Goal: Task Accomplishment & Management: Manage account settings

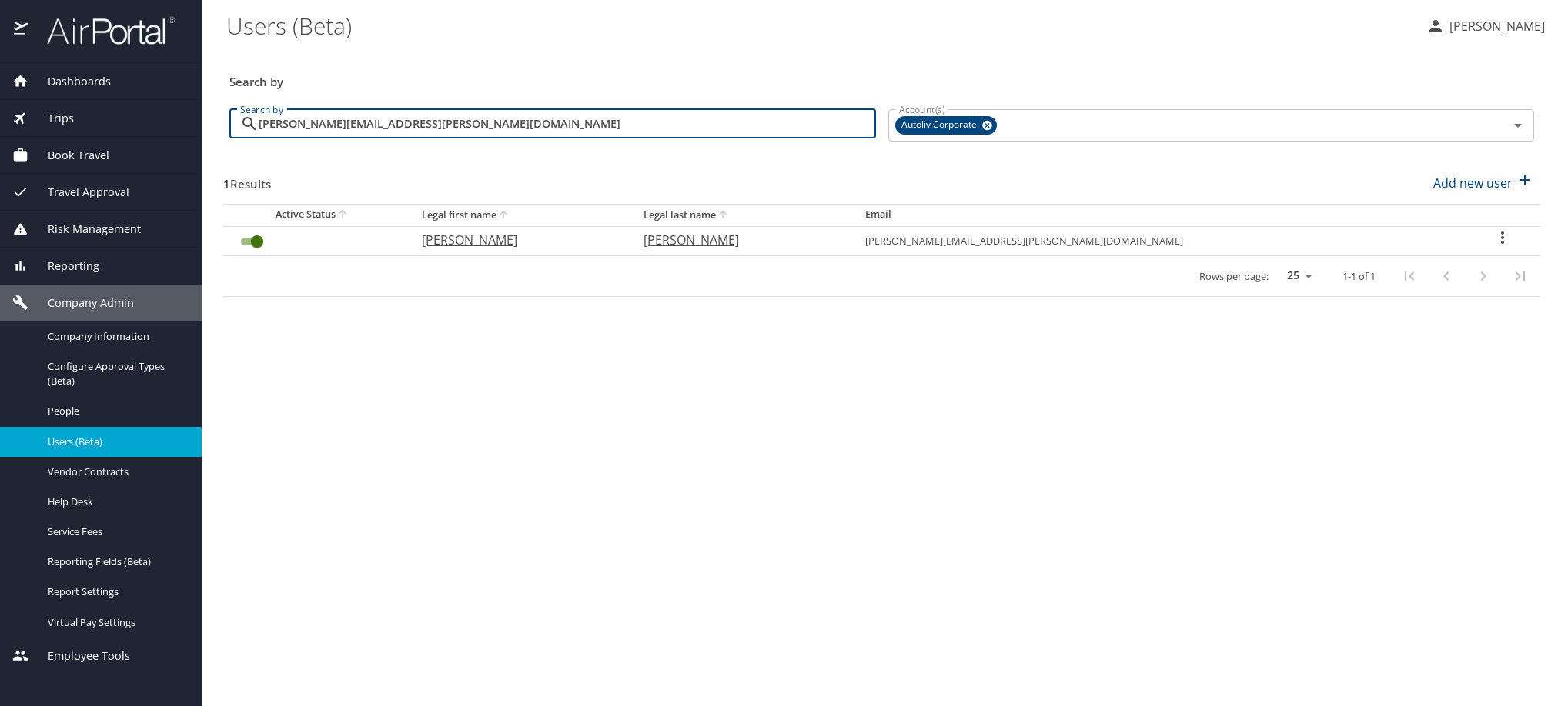
drag, startPoint x: 529, startPoint y: 143, endPoint x: 179, endPoint y: 144, distance: 350.0
click at [179, 144] on div "Dashboards AirPortal 360™ Manager My Travel Dashboard Trips Airtinerary® Lookup…" at bounding box center [784, 353] width 1568 height 706
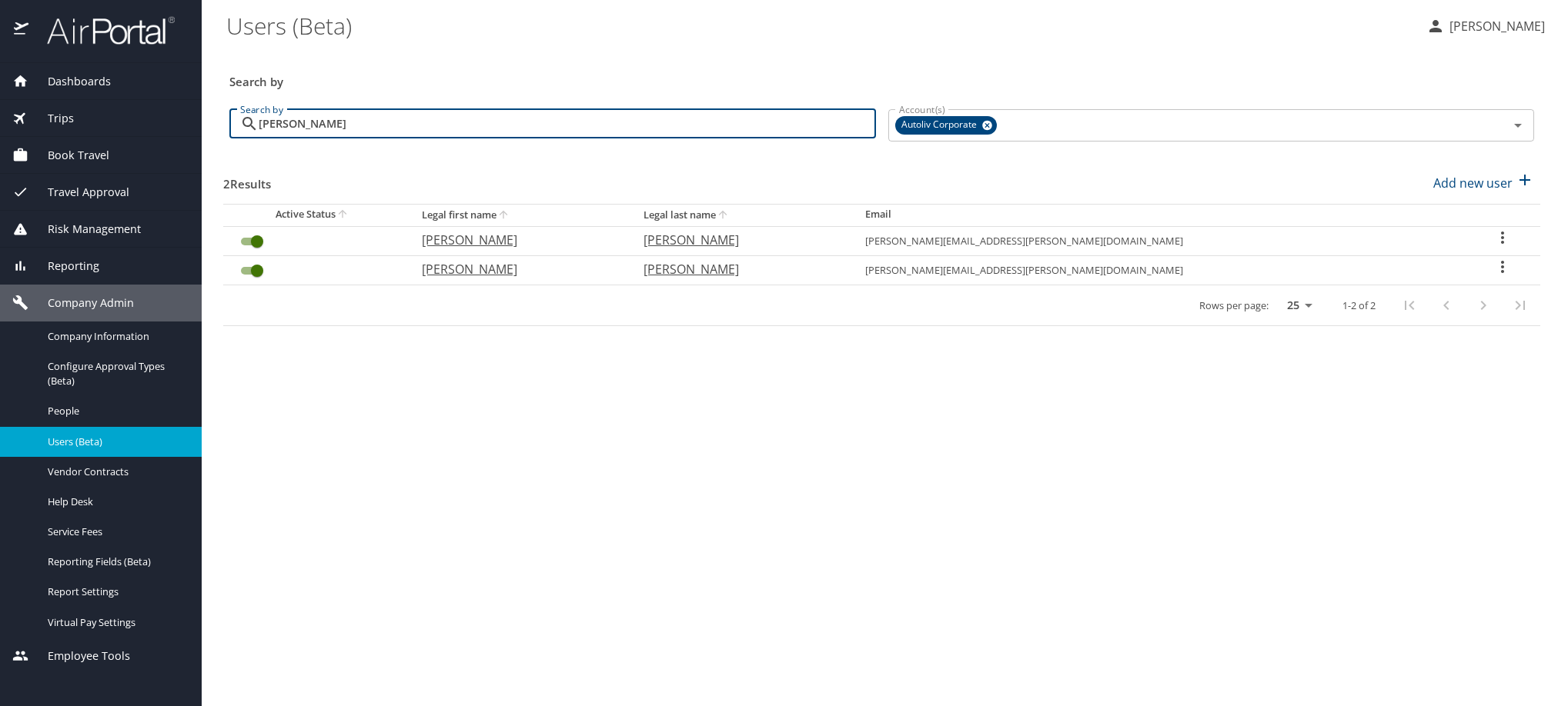
type input "[PERSON_NAME]"
click at [1493, 247] on icon "User Search Table" at bounding box center [1502, 238] width 18 height 18
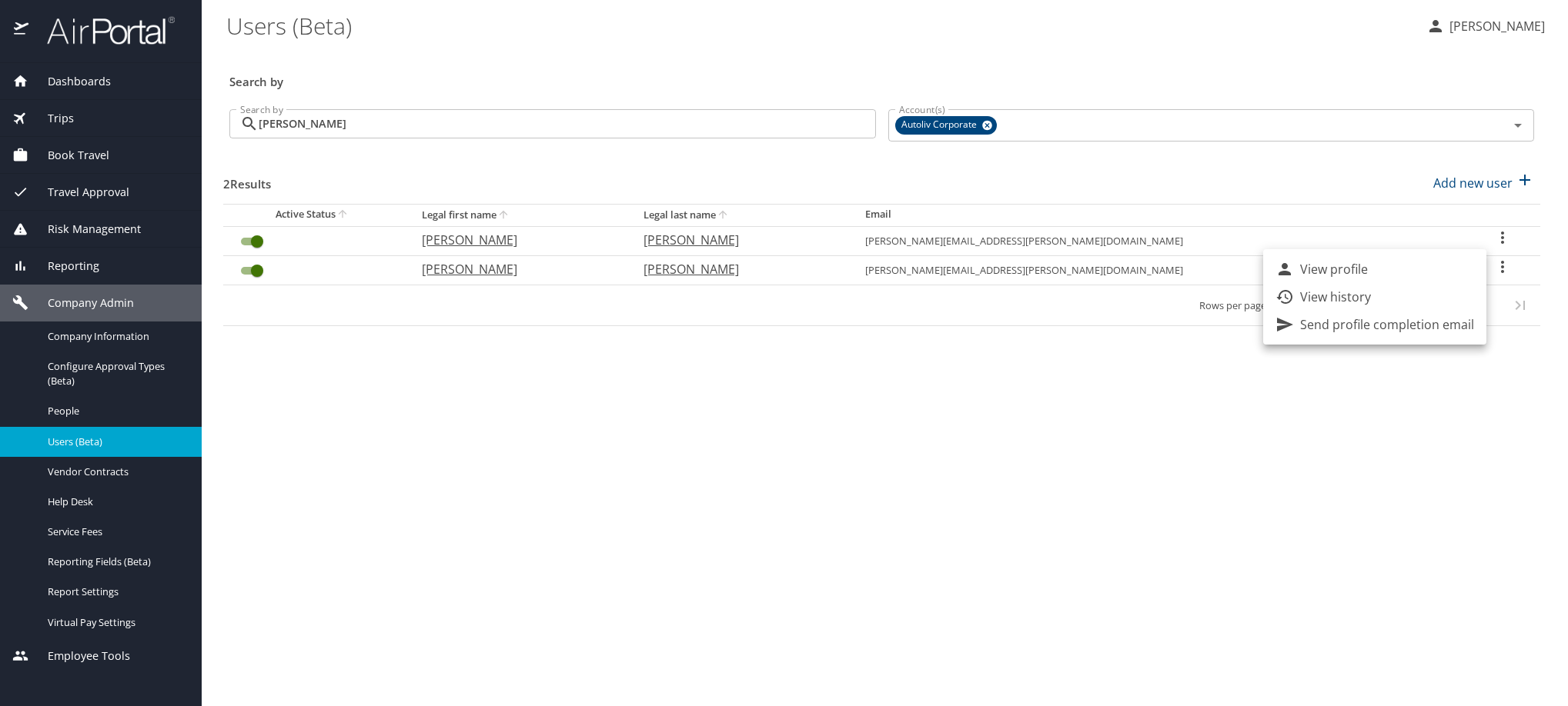
click at [1436, 277] on li "View profile" at bounding box center [1375, 269] width 224 height 27
select select "US"
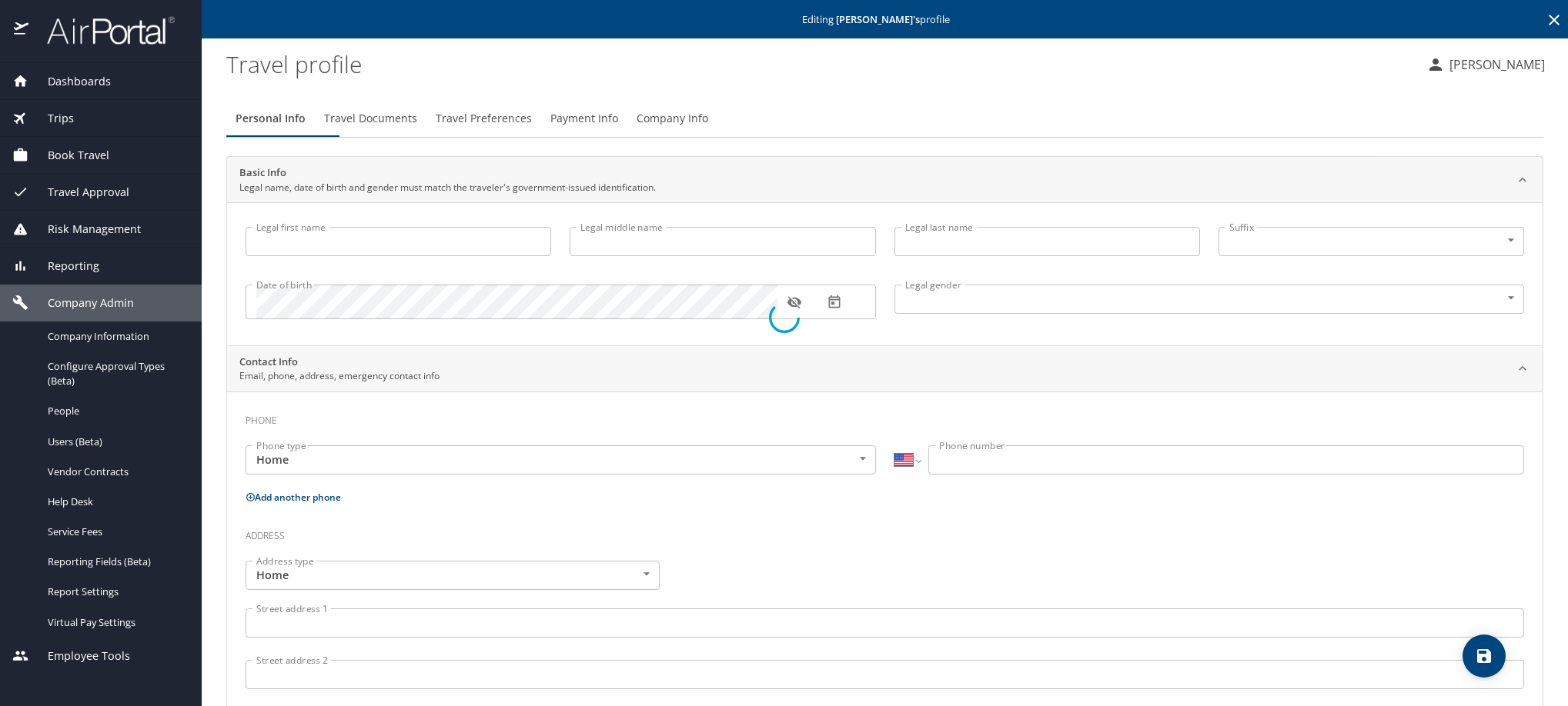
select select "MX"
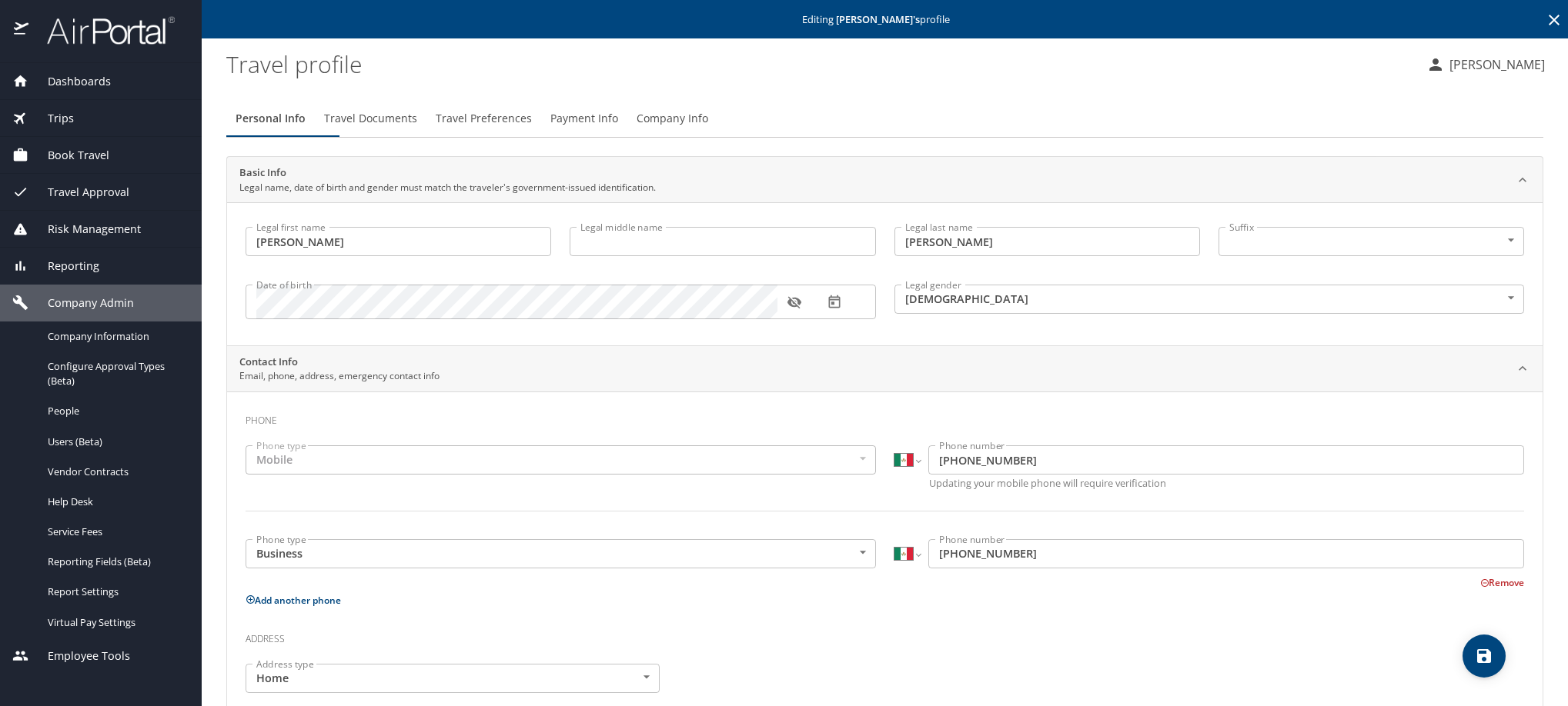
type input "[PERSON_NAME]"
type input "[DEMOGRAPHIC_DATA]"
click at [618, 128] on span "Payment Info" at bounding box center [584, 118] width 68 height 19
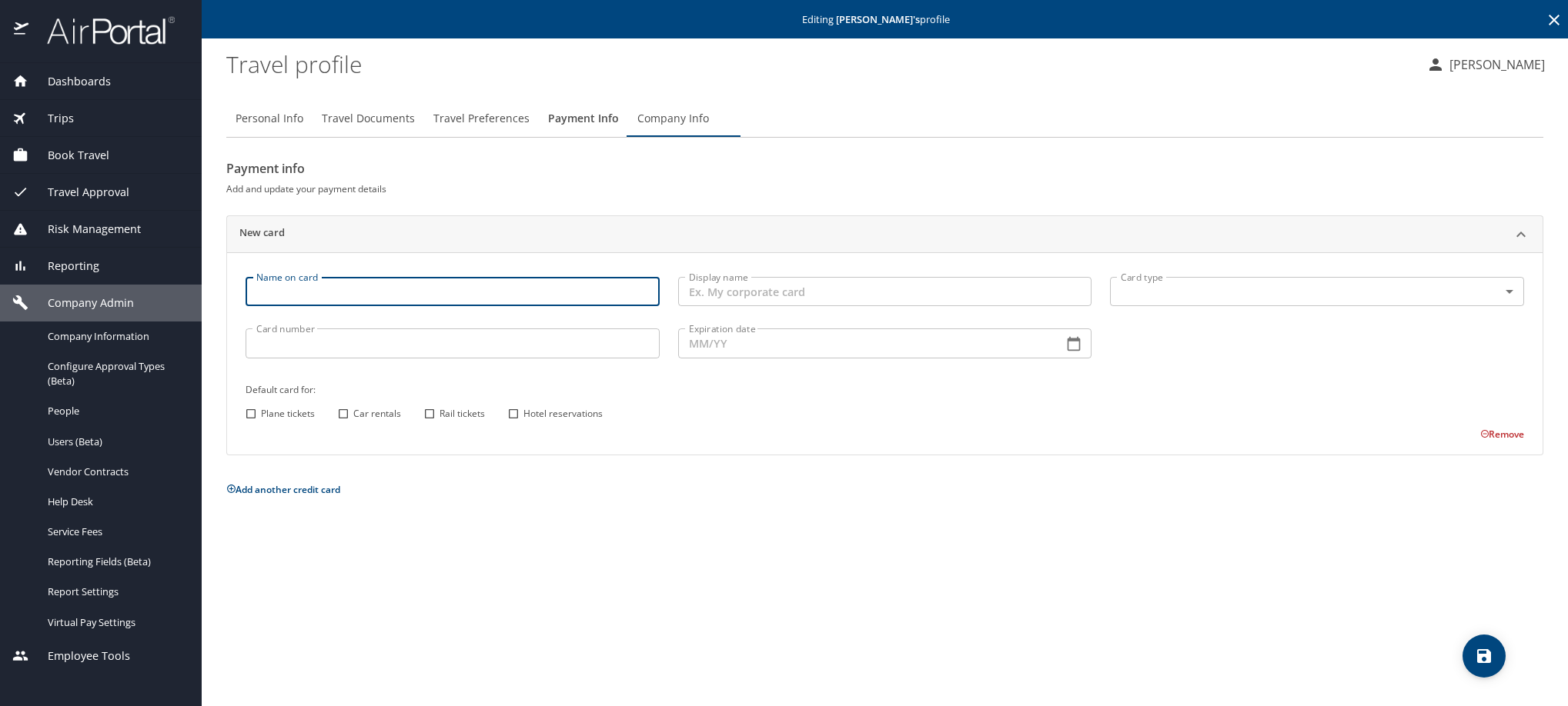
click at [494, 306] on input "Name on card" at bounding box center [453, 291] width 414 height 29
type input "[PERSON_NAME]"
click at [1243, 311] on body "Dashboards AirPortal 360™ Manager My Travel Dashboard Trips Airtinerary® Lookup…" at bounding box center [784, 353] width 1568 height 706
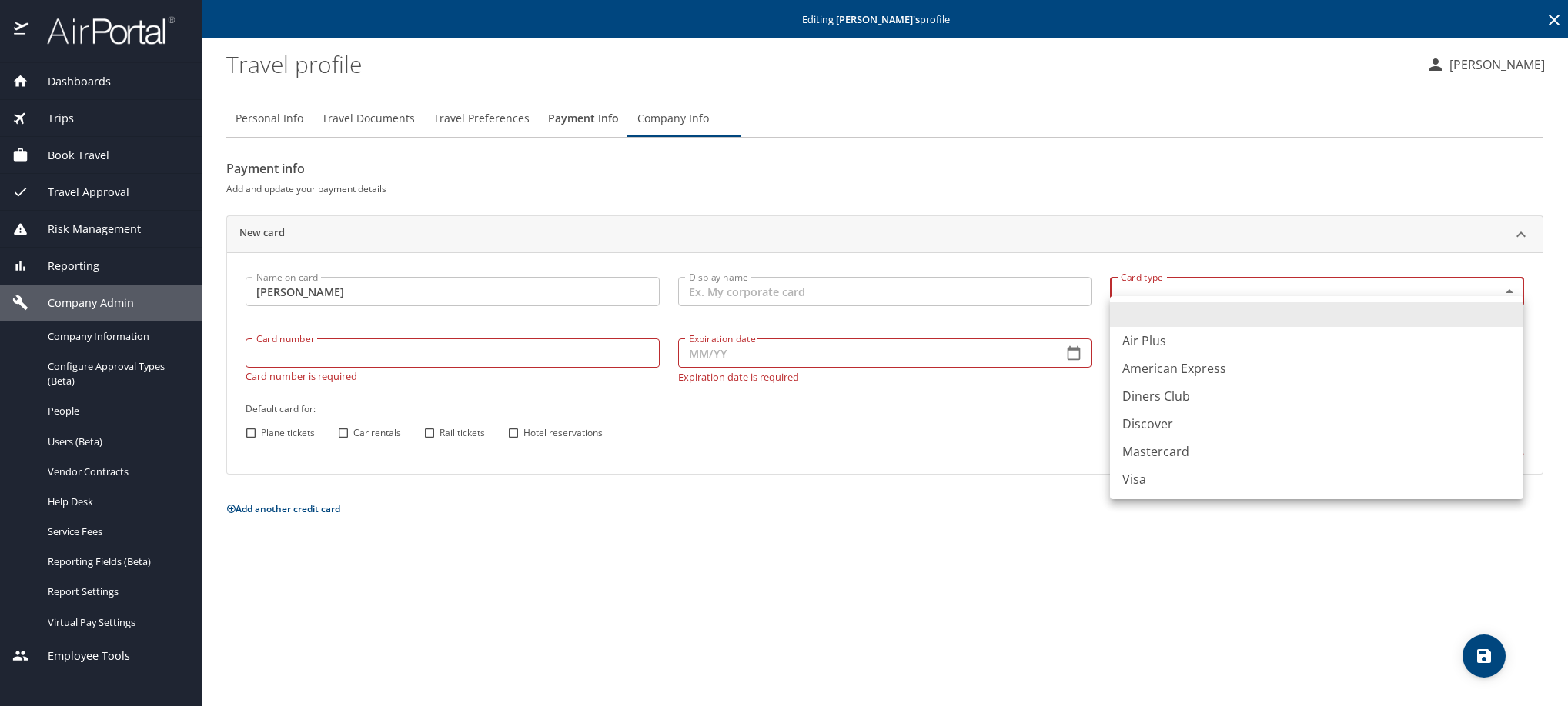
click at [1155, 493] on li "Visa" at bounding box center [1316, 478] width 413 height 27
type input "VI"
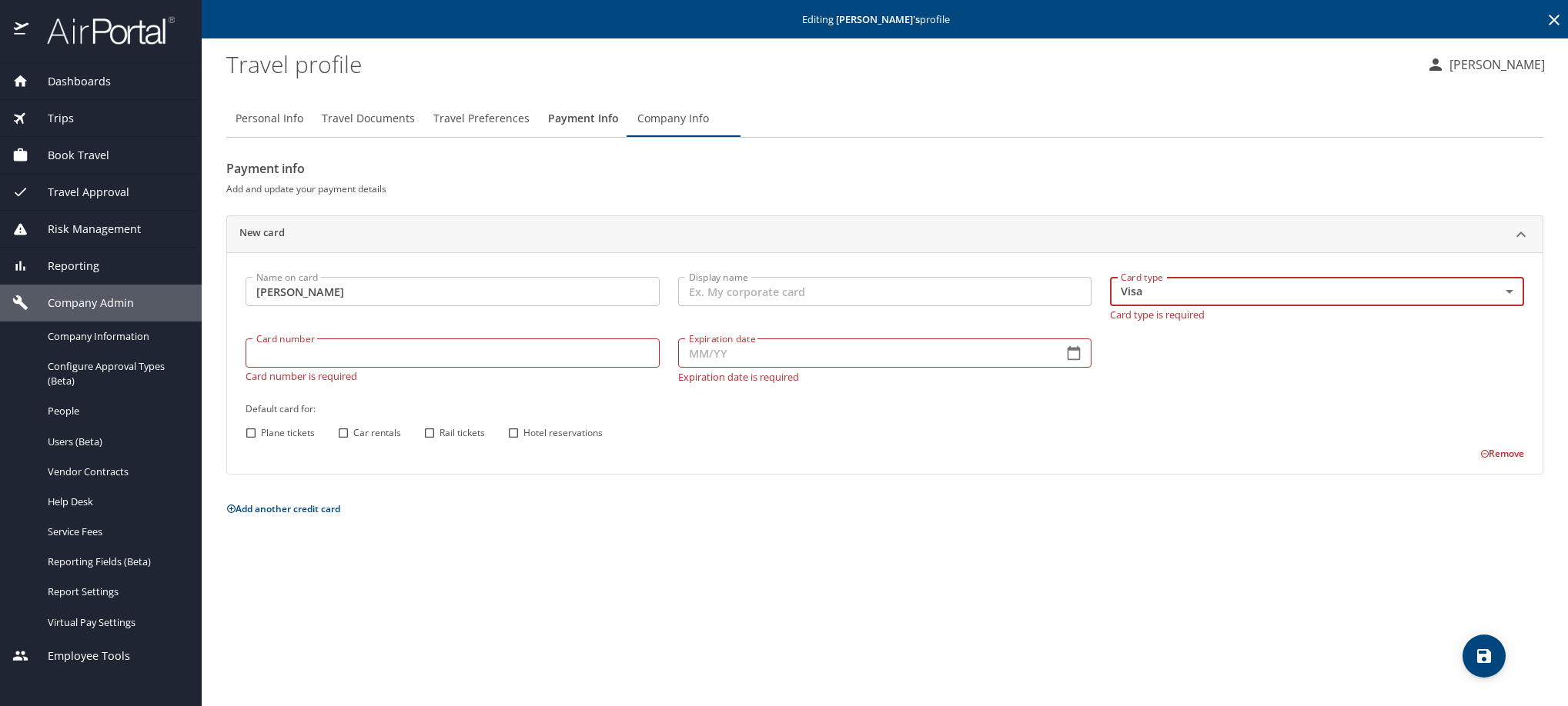
click at [388, 367] on input "Card number" at bounding box center [453, 353] width 414 height 29
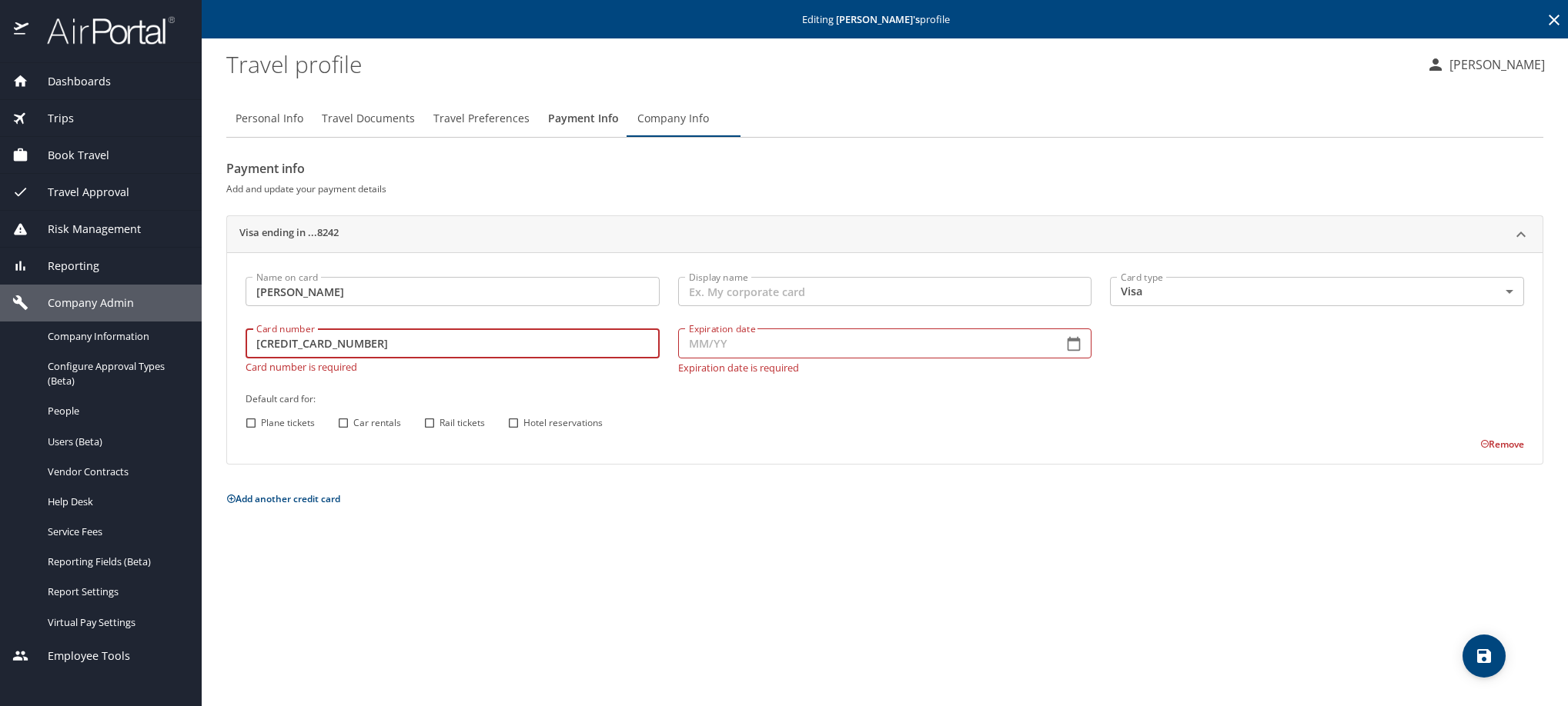
type input "[CREDIT_CARD_NUMBER]"
click at [1079, 361] on button "button" at bounding box center [1073, 343] width 34 height 34
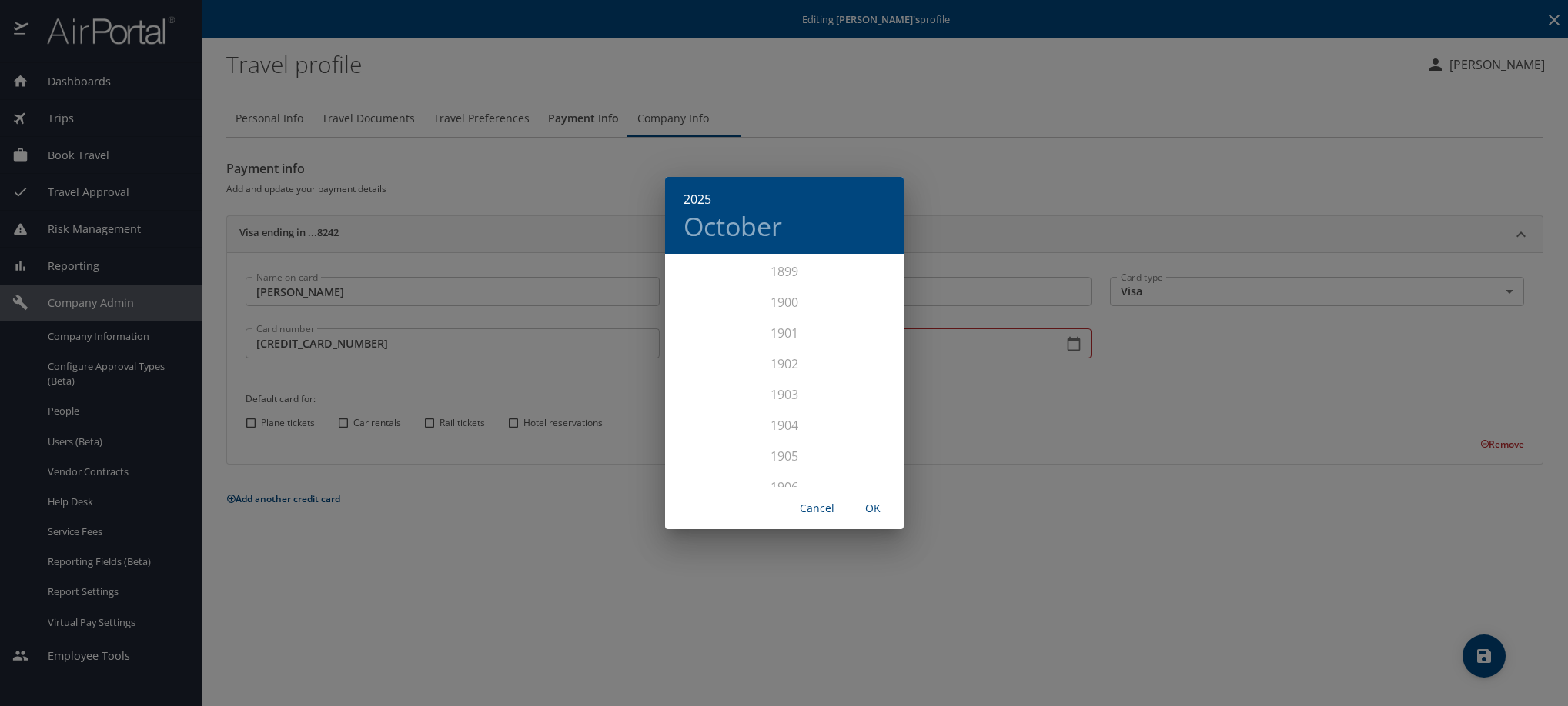
scroll to position [3784, 0]
click at [777, 414] on div "2026" at bounding box center [784, 411] width 238 height 31
click at [700, 400] on div "[DATE]" at bounding box center [705, 401] width 79 height 58
click at [876, 507] on span "OK" at bounding box center [873, 508] width 37 height 19
type input "07/26"
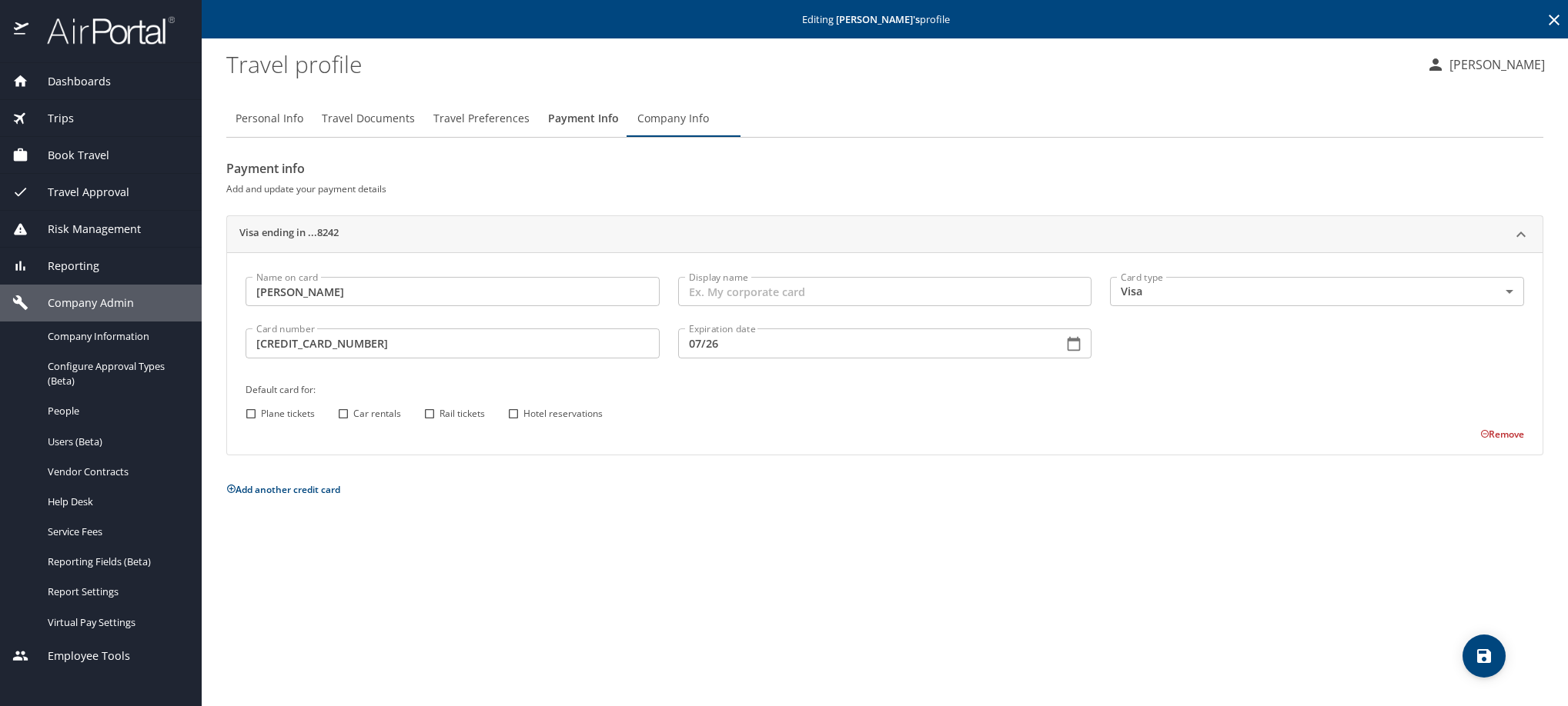
click at [335, 424] on input "Car rentals" at bounding box center [344, 414] width 20 height 20
checkbox input "true"
click at [516, 424] on input "Hotel reservations" at bounding box center [513, 414] width 20 height 20
checkbox input "true"
click at [1474, 653] on icon "save" at bounding box center [1484, 656] width 18 height 18
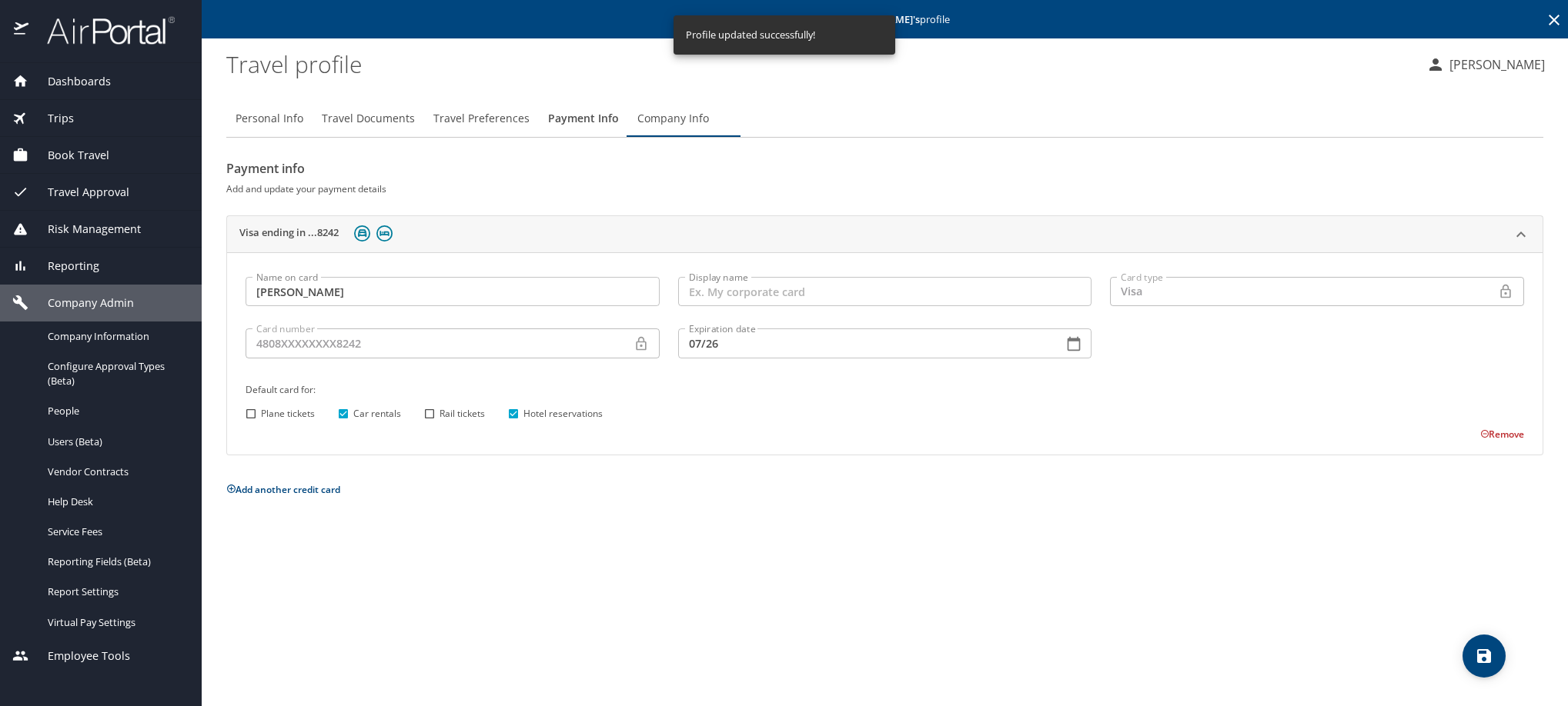
click at [291, 127] on span "Personal Info" at bounding box center [269, 118] width 68 height 19
select select "MX"
select select "US"
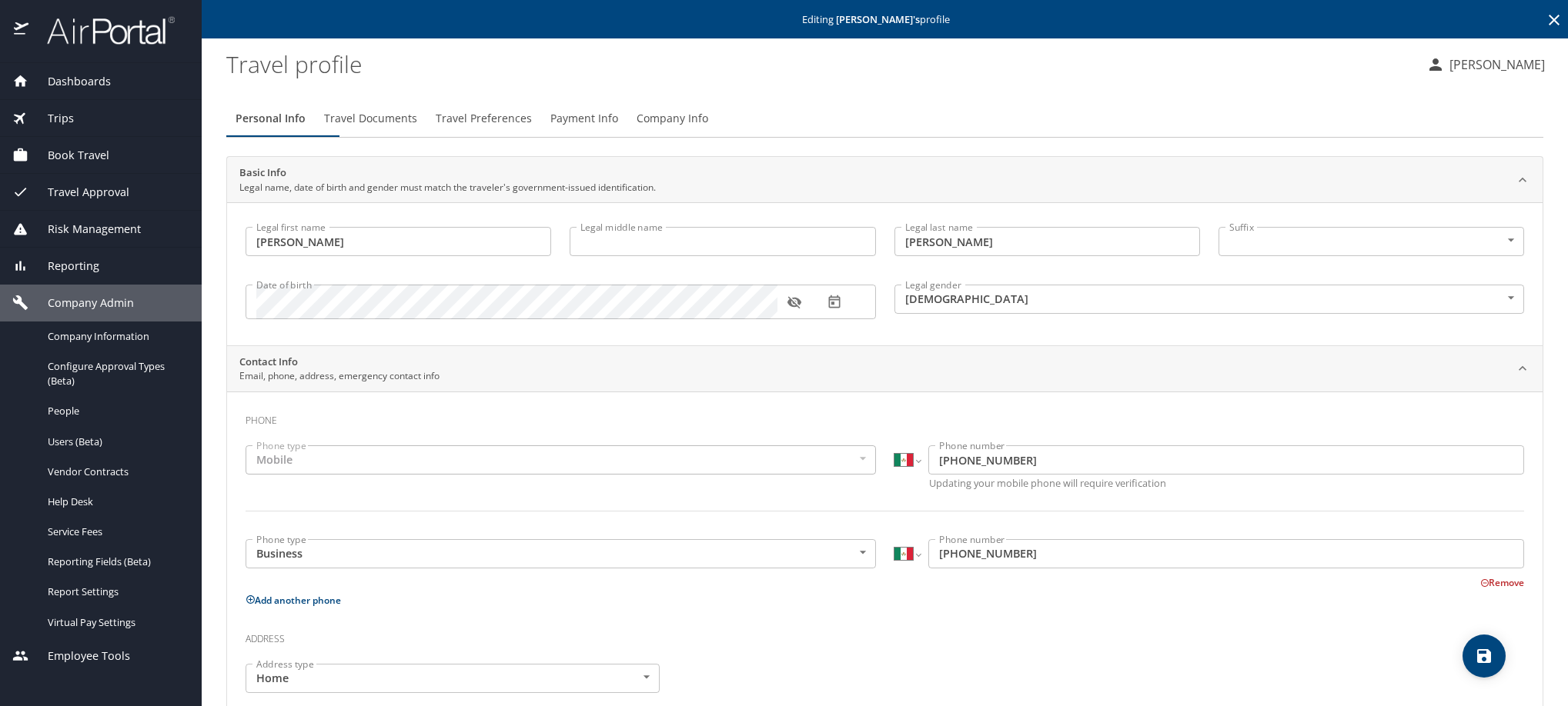
click at [1548, 21] on icon at bounding box center [1553, 20] width 11 height 11
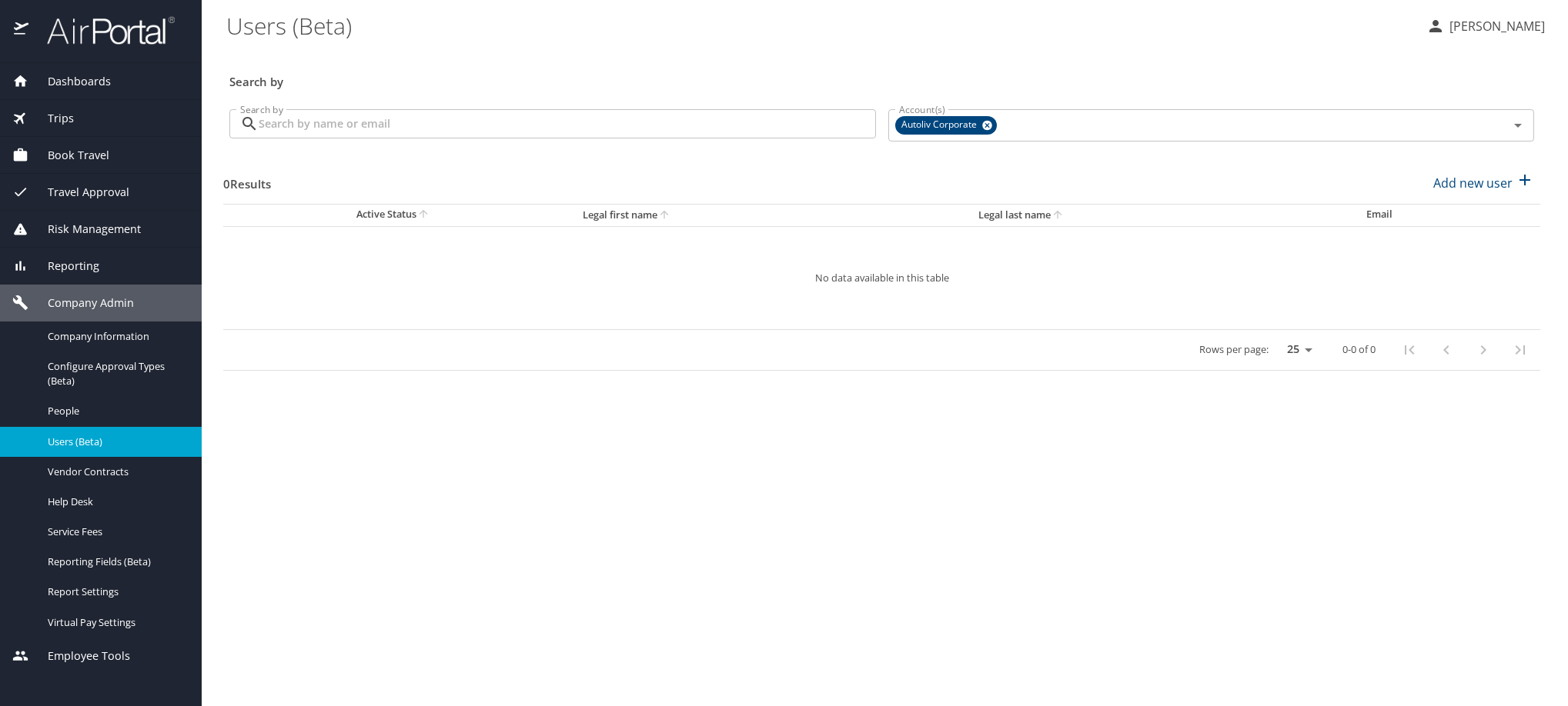
click at [525, 138] on input "Search by" at bounding box center [567, 123] width 618 height 29
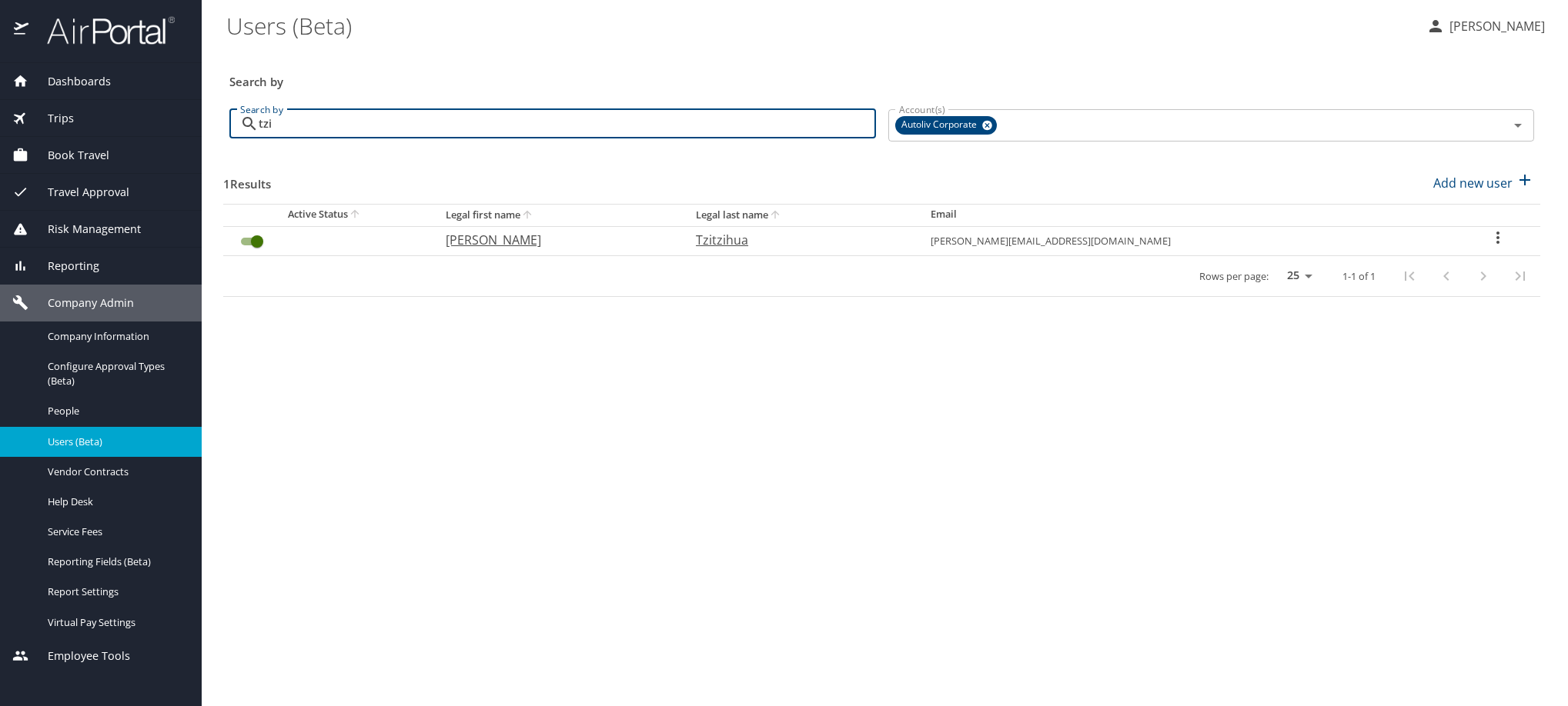
type input "tzi"
click at [1489, 247] on icon "User Search Table" at bounding box center [1498, 238] width 18 height 18
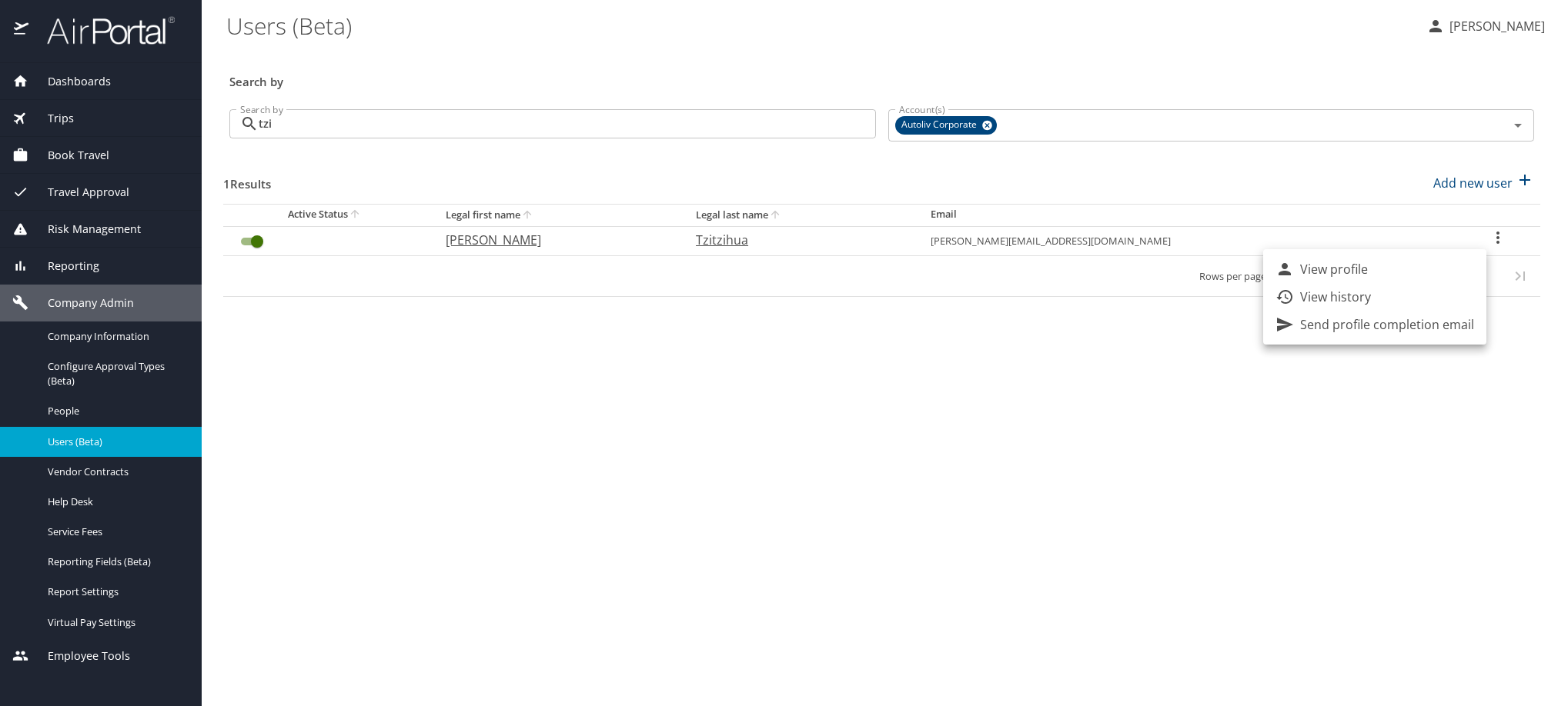
click at [1449, 270] on li "View profile" at bounding box center [1375, 269] width 224 height 27
select select "US"
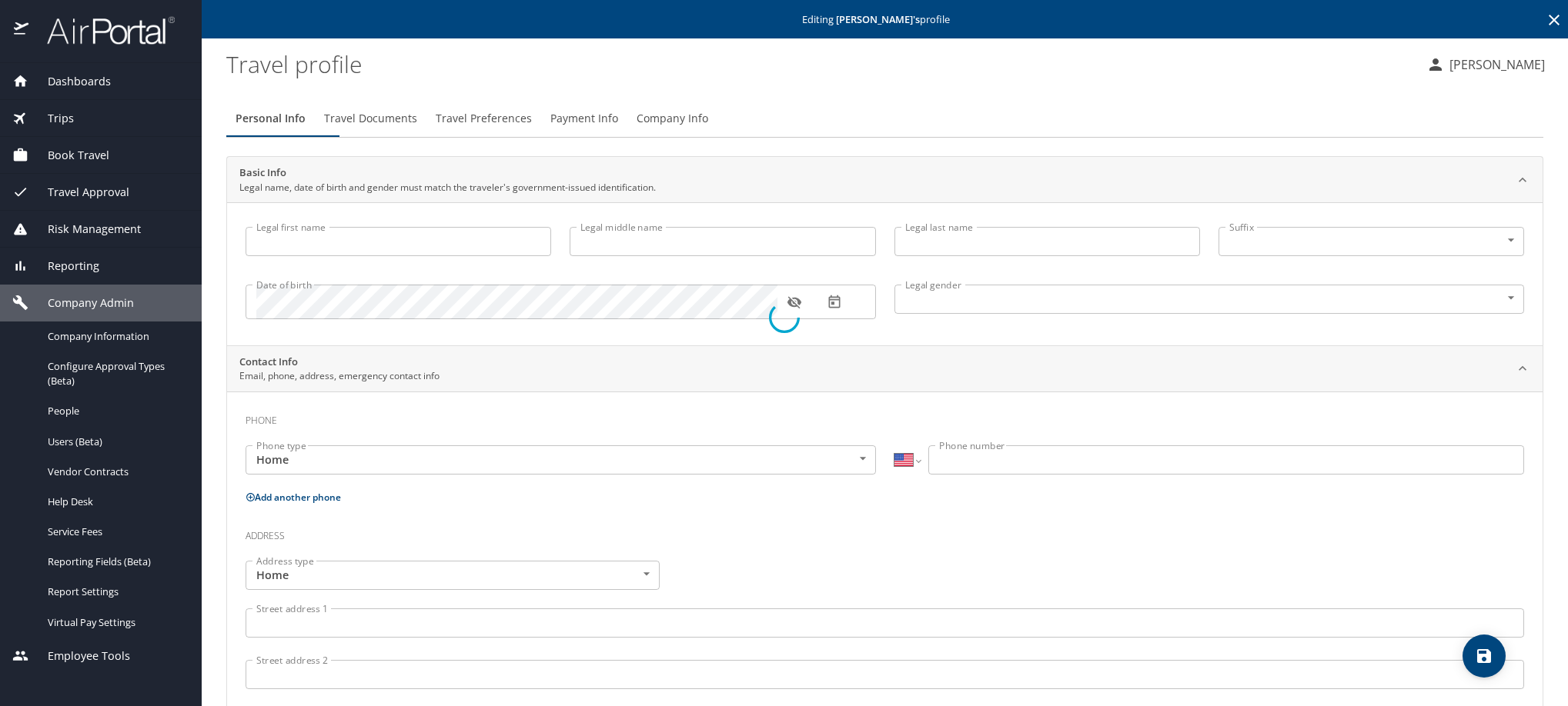
type input "[PERSON_NAME]"
type input "Tzitzihua"
type input "[DEMOGRAPHIC_DATA]"
select select "MX"
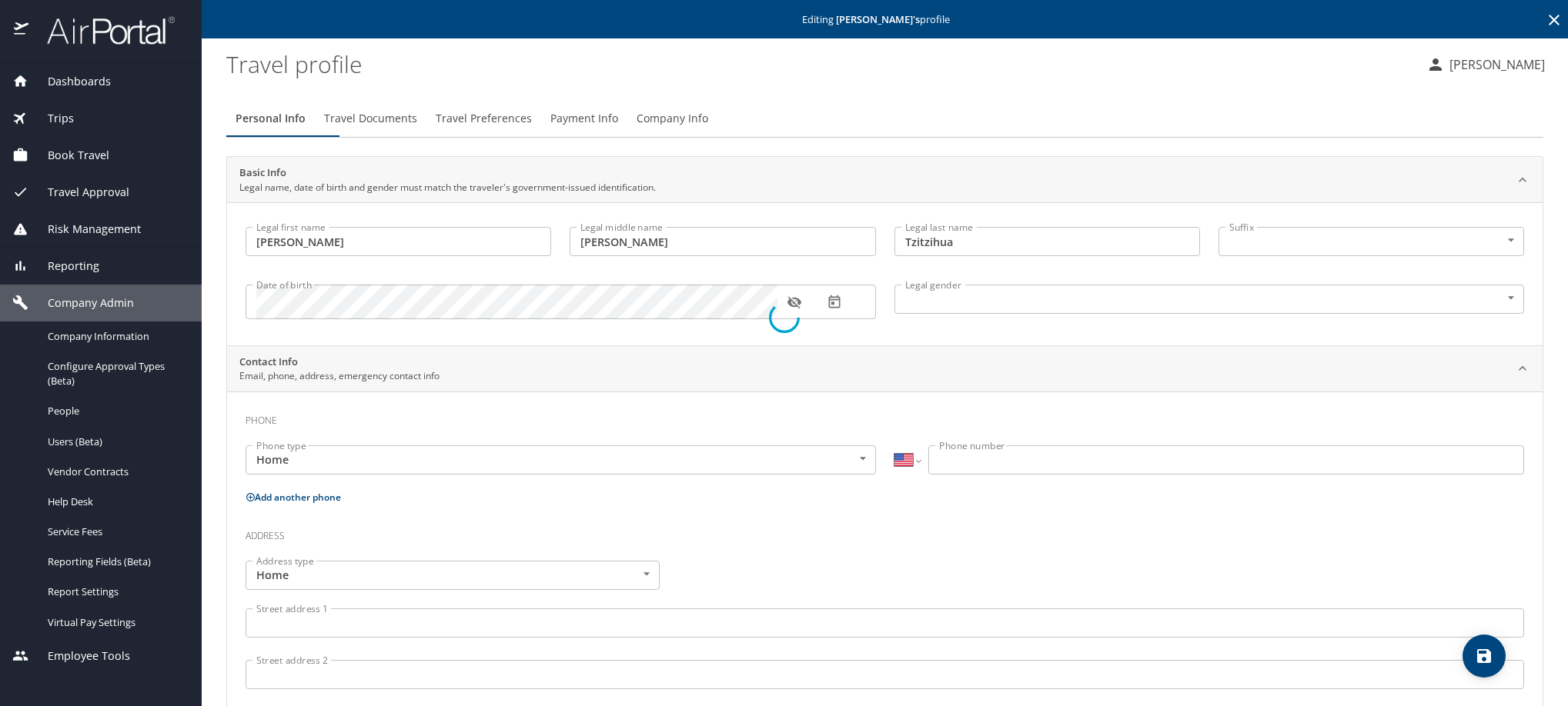
select select "MX"
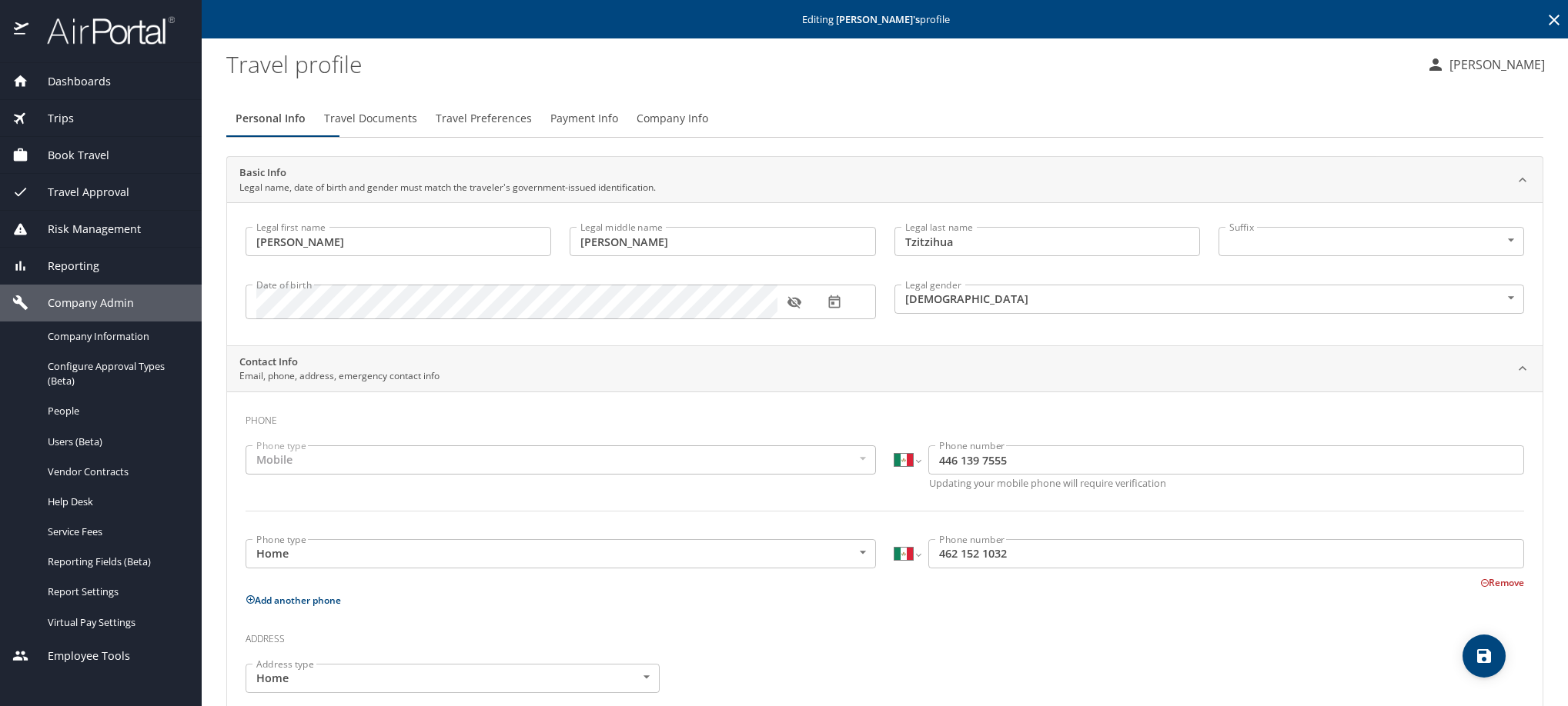
click at [531, 128] on span "Travel Preferences" at bounding box center [483, 118] width 96 height 19
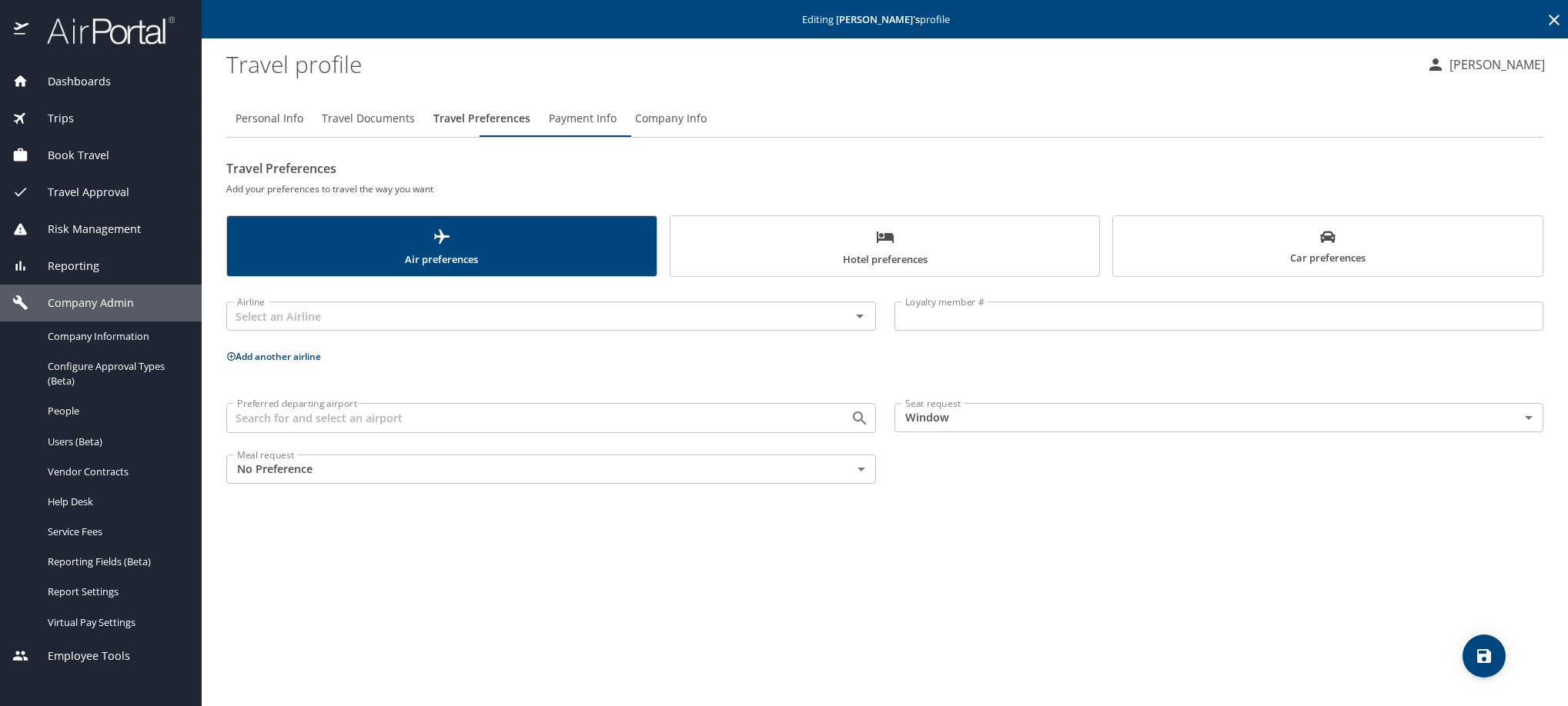
click at [617, 128] on span "Payment Info" at bounding box center [583, 118] width 68 height 19
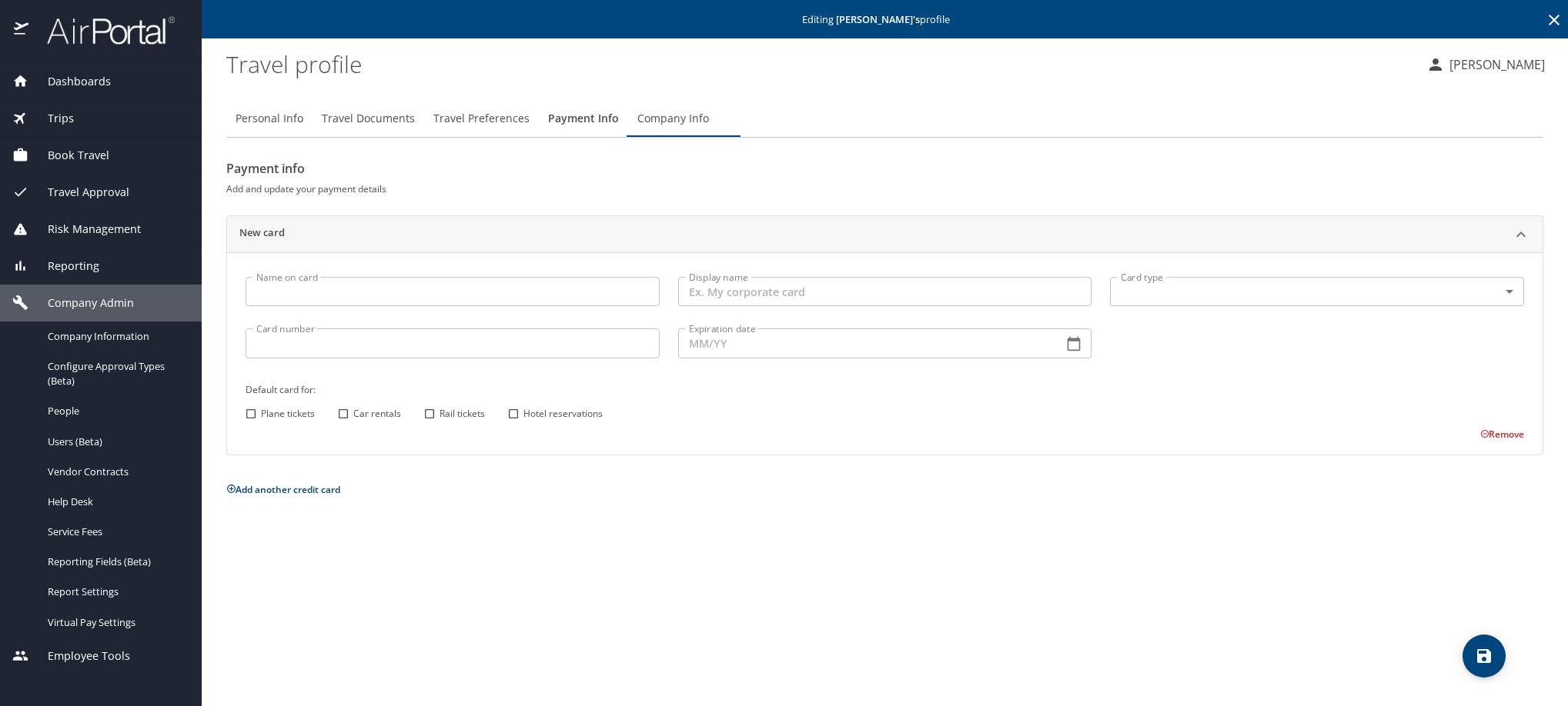
click at [1555, 26] on icon at bounding box center [1554, 20] width 18 height 18
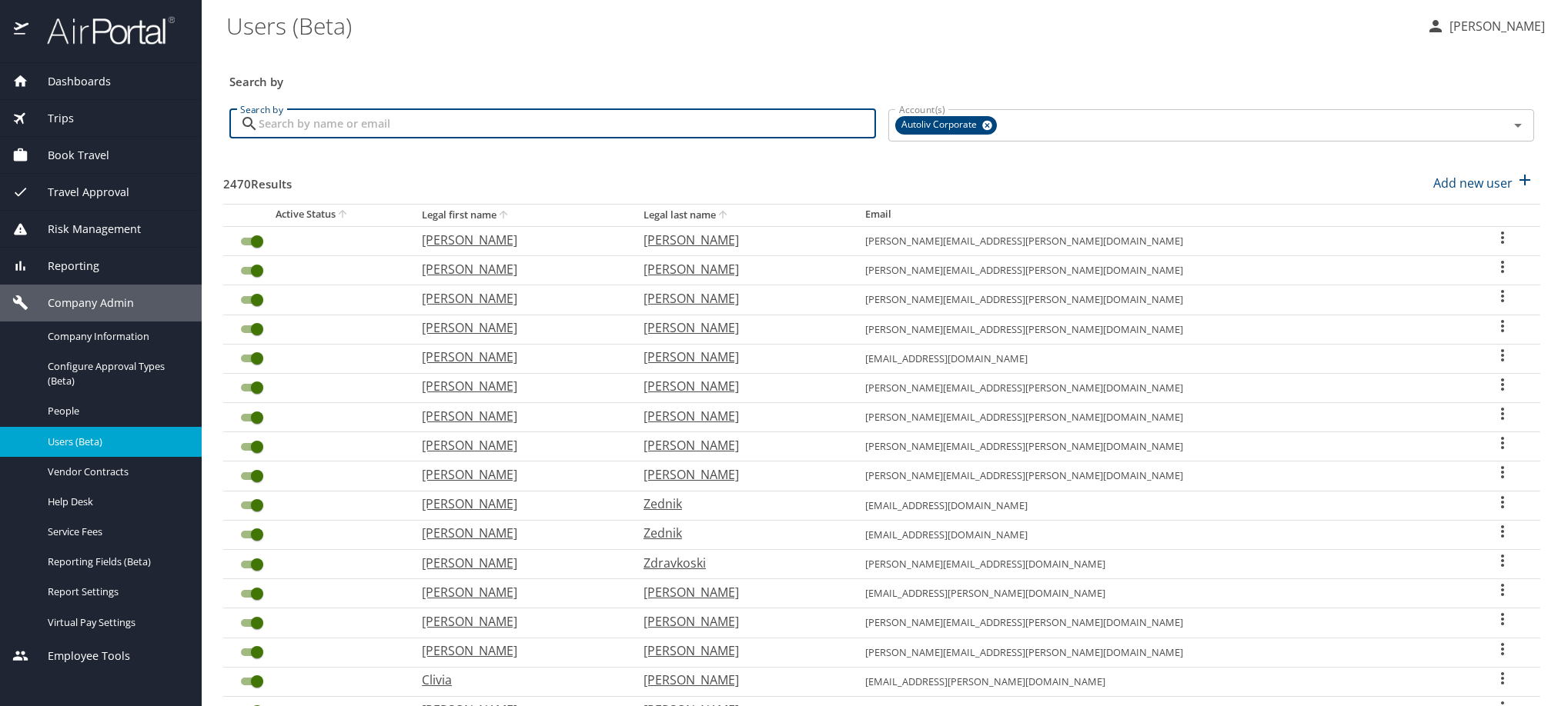
click at [520, 138] on input "Search by" at bounding box center [567, 123] width 618 height 29
click at [462, 138] on input "Search by" at bounding box center [567, 123] width 618 height 29
paste input "[PERSON_NAME][EMAIL_ADDRESS][DOMAIN_NAME]"
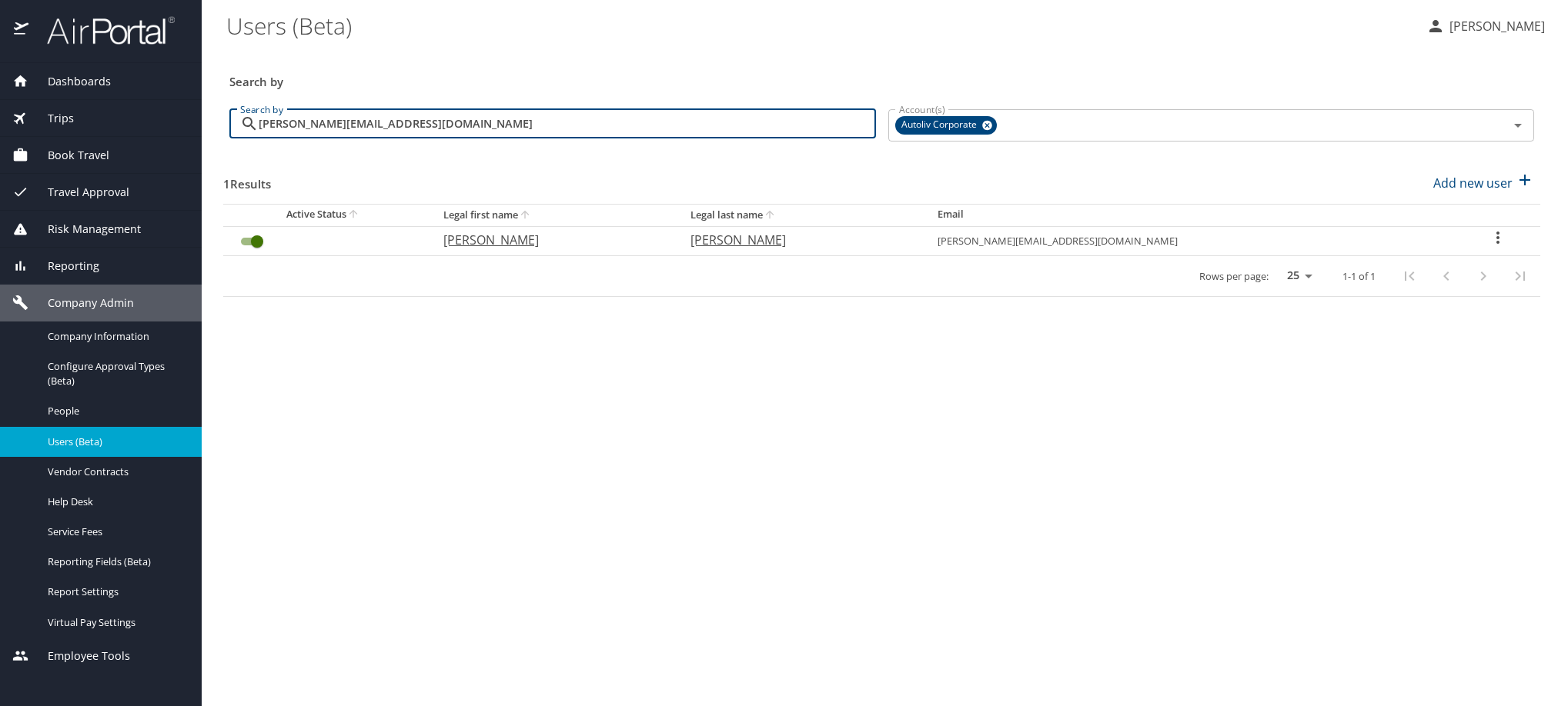
type input "[PERSON_NAME][EMAIL_ADDRESS][DOMAIN_NAME]"
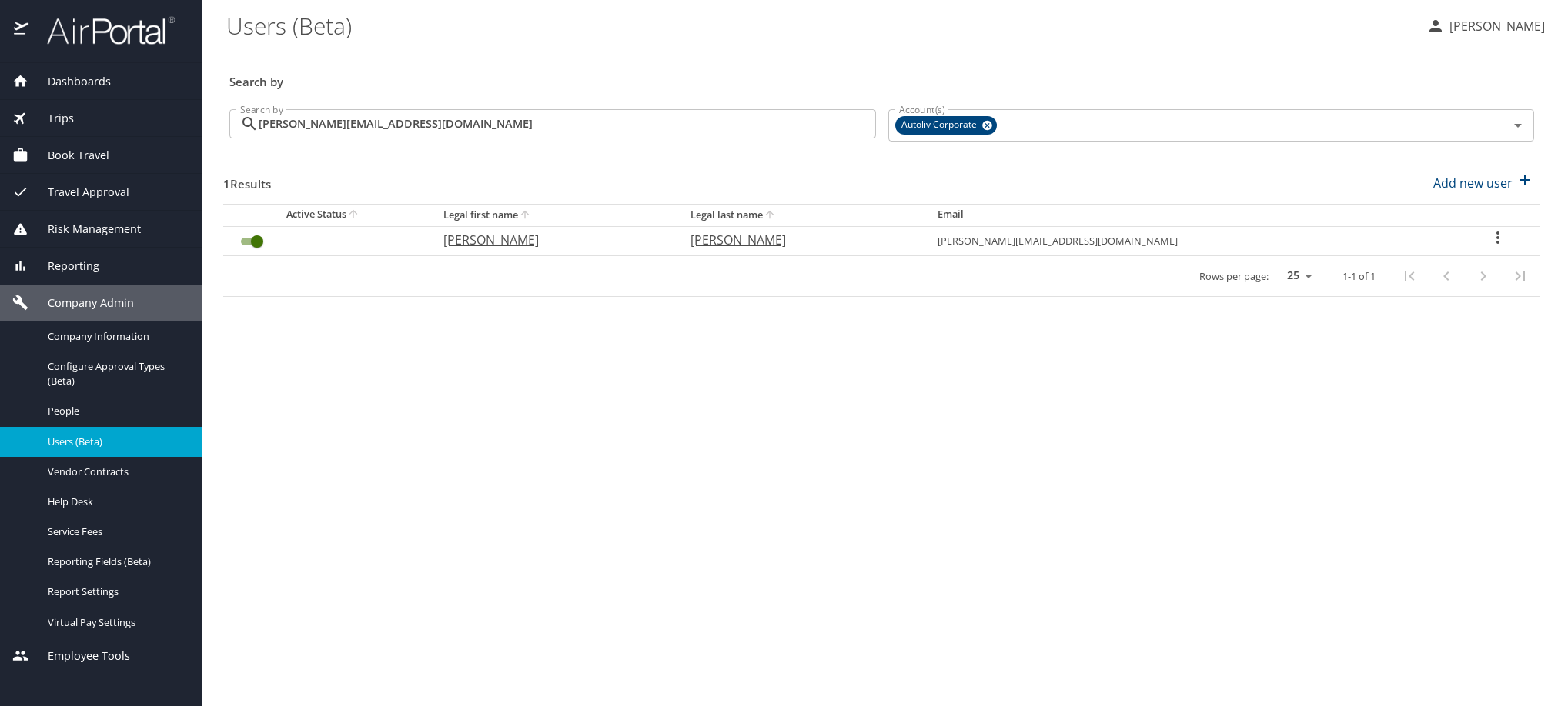
click at [1501, 247] on icon "User Search Table" at bounding box center [1498, 238] width 18 height 18
click at [1457, 273] on li "View profile" at bounding box center [1375, 269] width 224 height 27
select select "US"
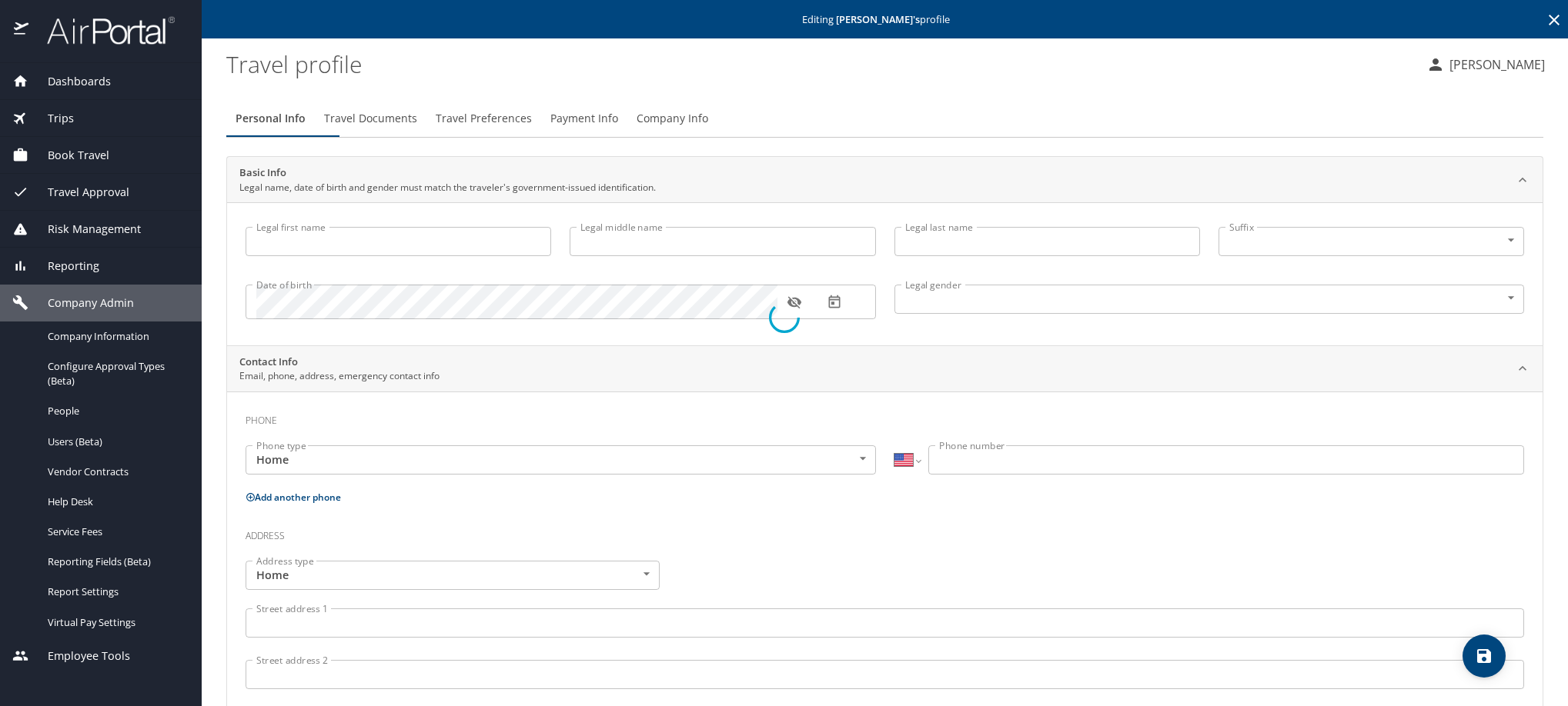
type input "[PERSON_NAME]"
type input "Sr"
type input "[DEMOGRAPHIC_DATA]"
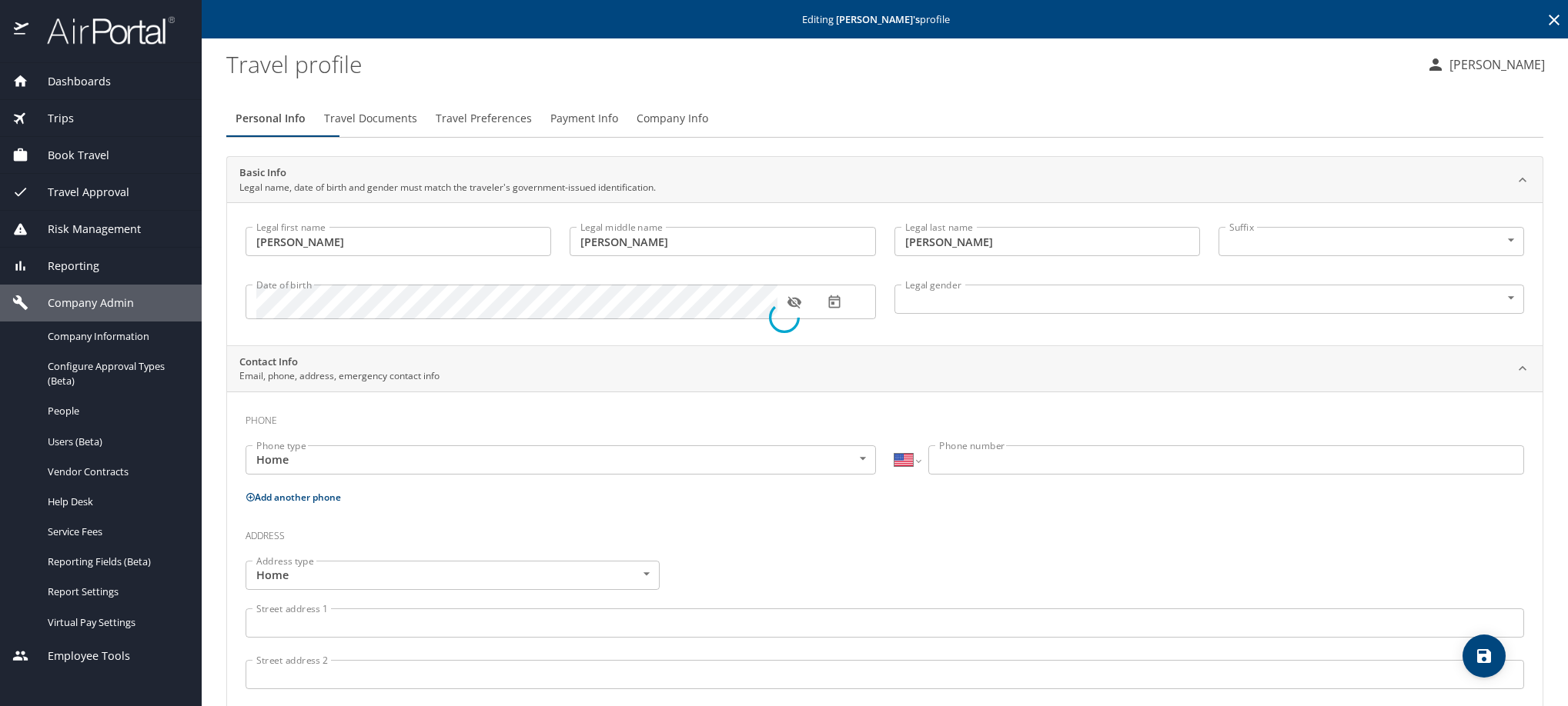
select select "MX"
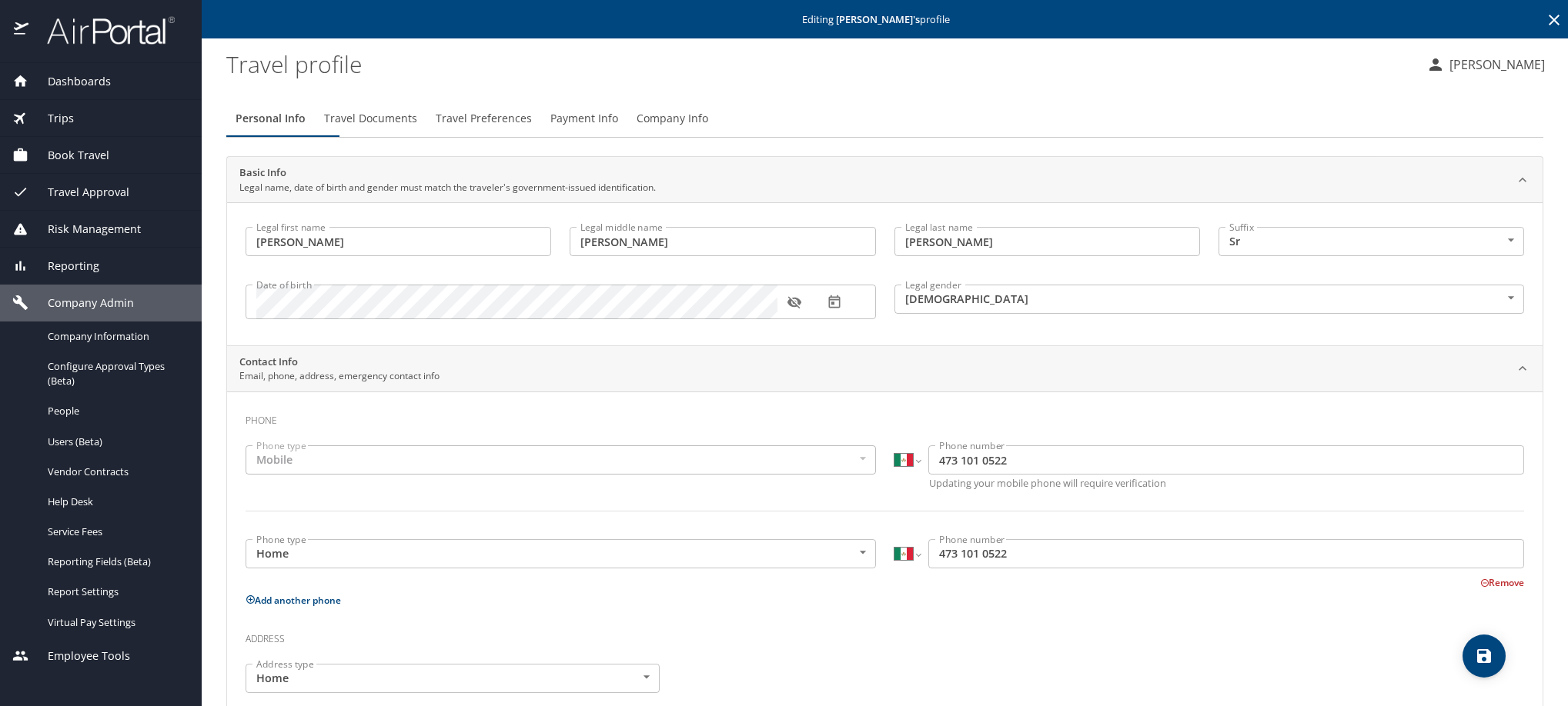
click at [618, 128] on span "Payment Info" at bounding box center [584, 118] width 68 height 19
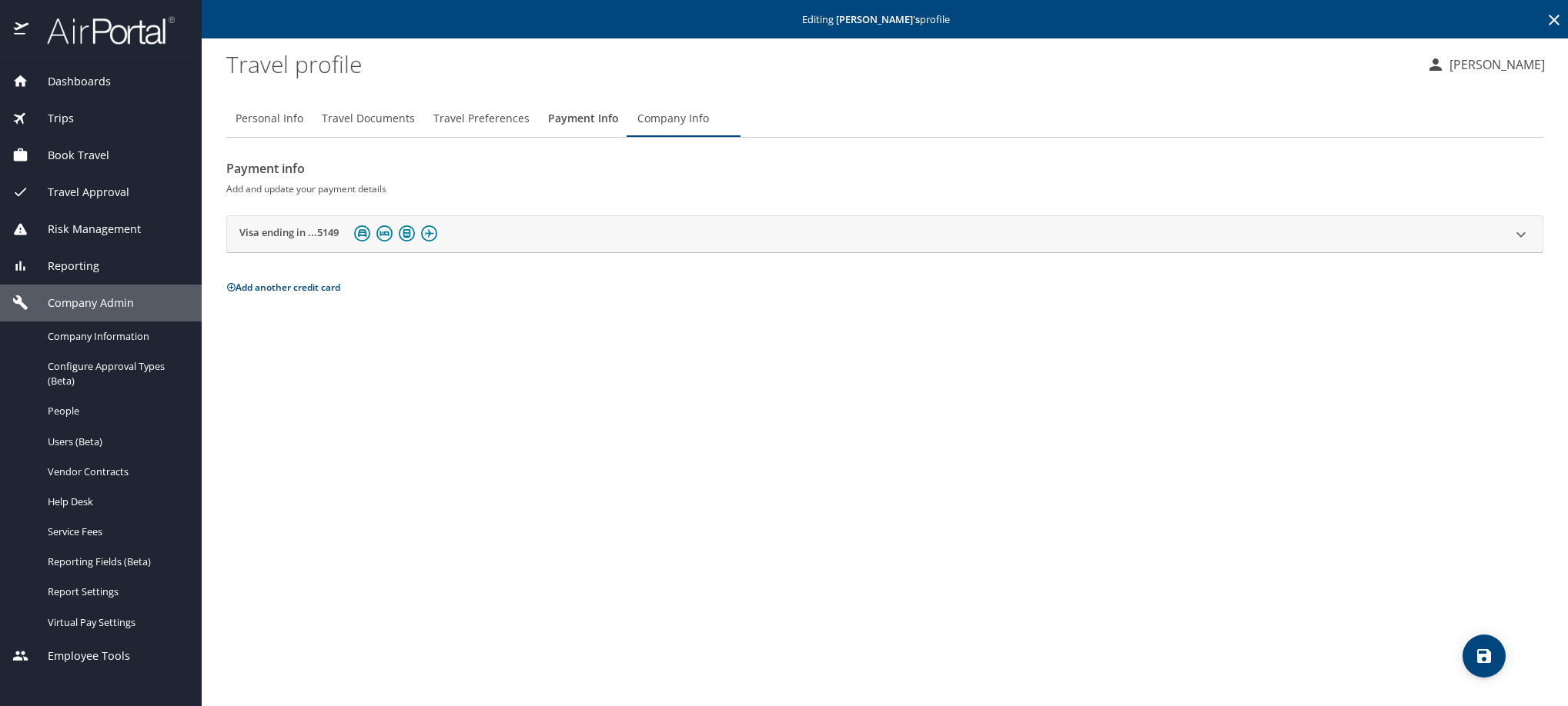
click at [286, 244] on h2 "Visa ending in ...5149" at bounding box center [289, 234] width 99 height 18
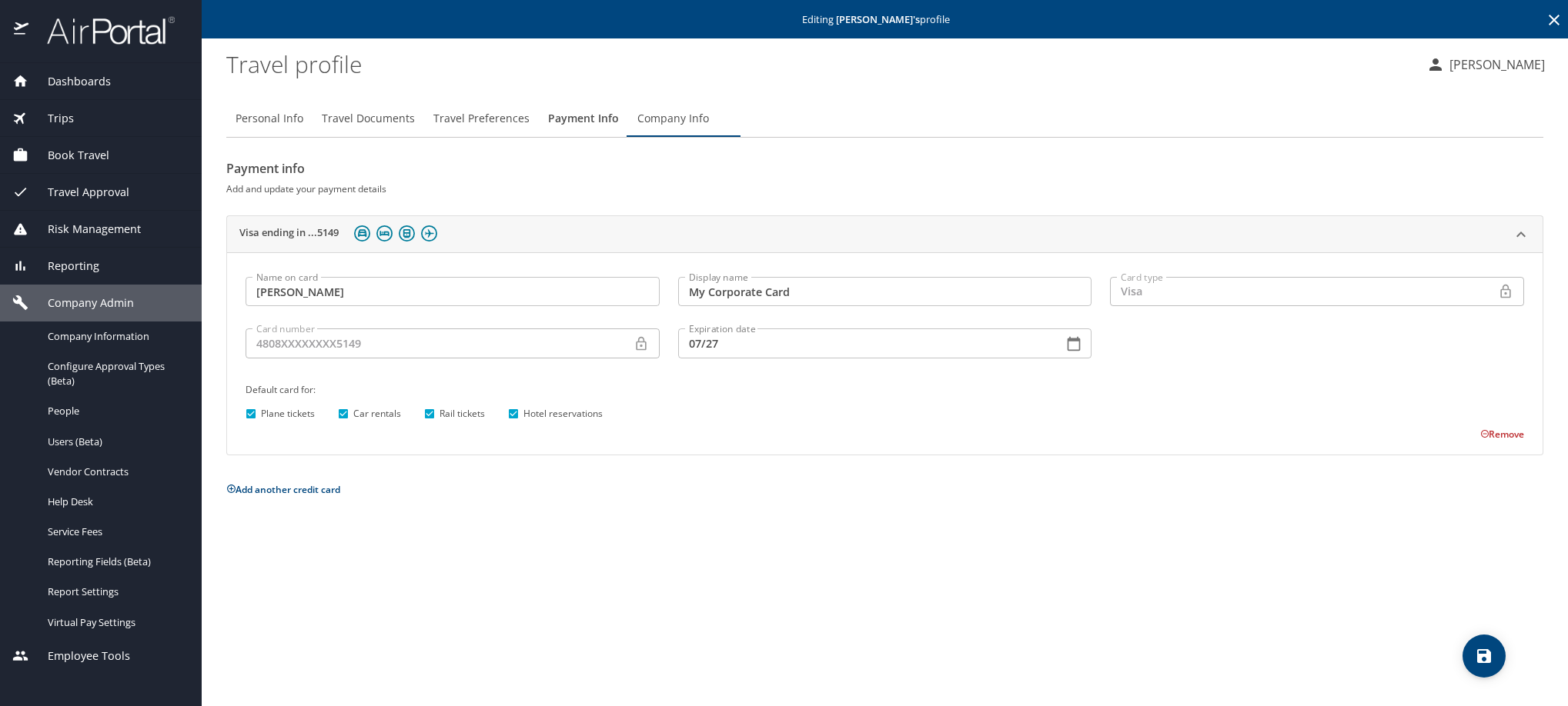
click at [246, 424] on input "Plane tickets" at bounding box center [251, 414] width 20 height 20
checkbox input "false"
click at [1484, 656] on icon "save" at bounding box center [1484, 656] width 14 height 14
click at [1545, 19] on icon at bounding box center [1554, 20] width 18 height 18
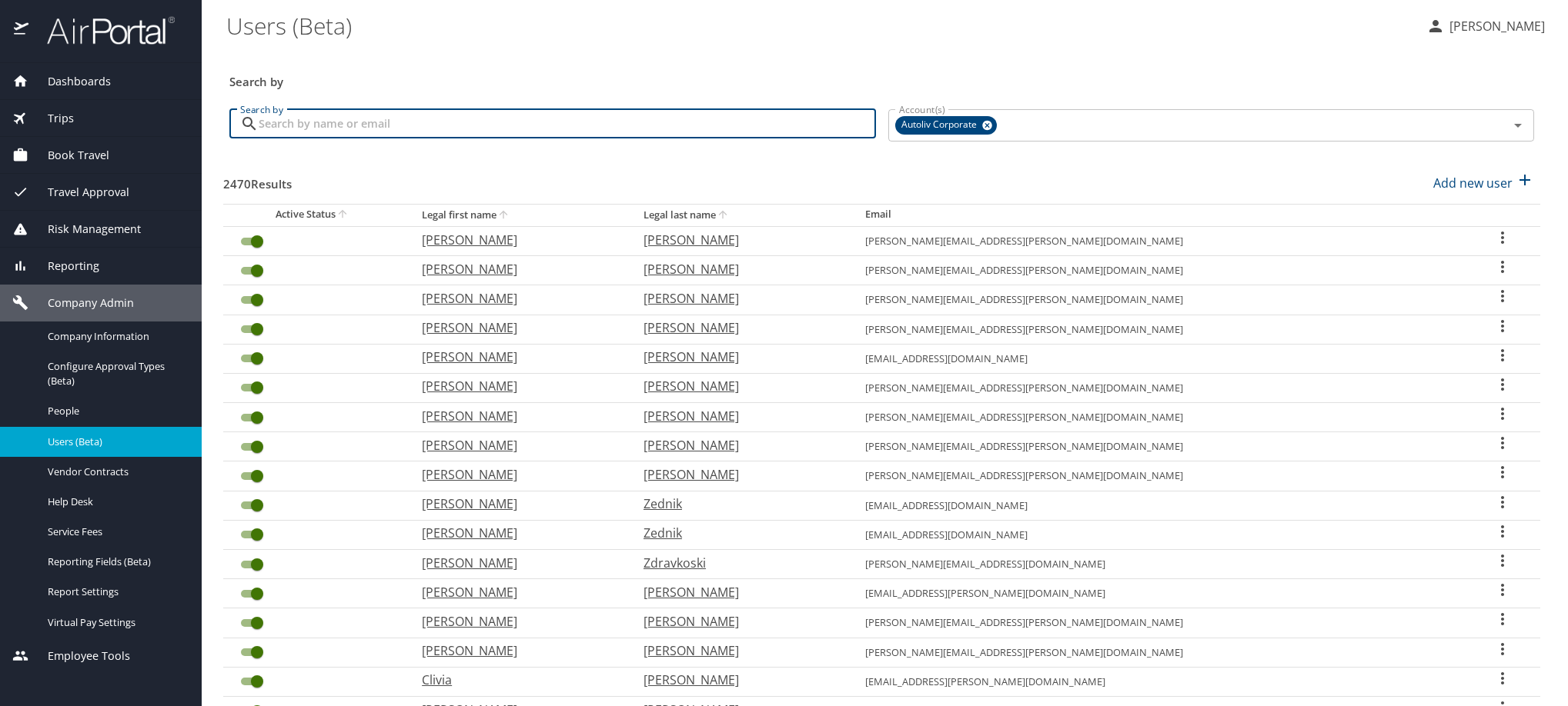
click at [446, 132] on input "Search by" at bounding box center [567, 123] width 618 height 29
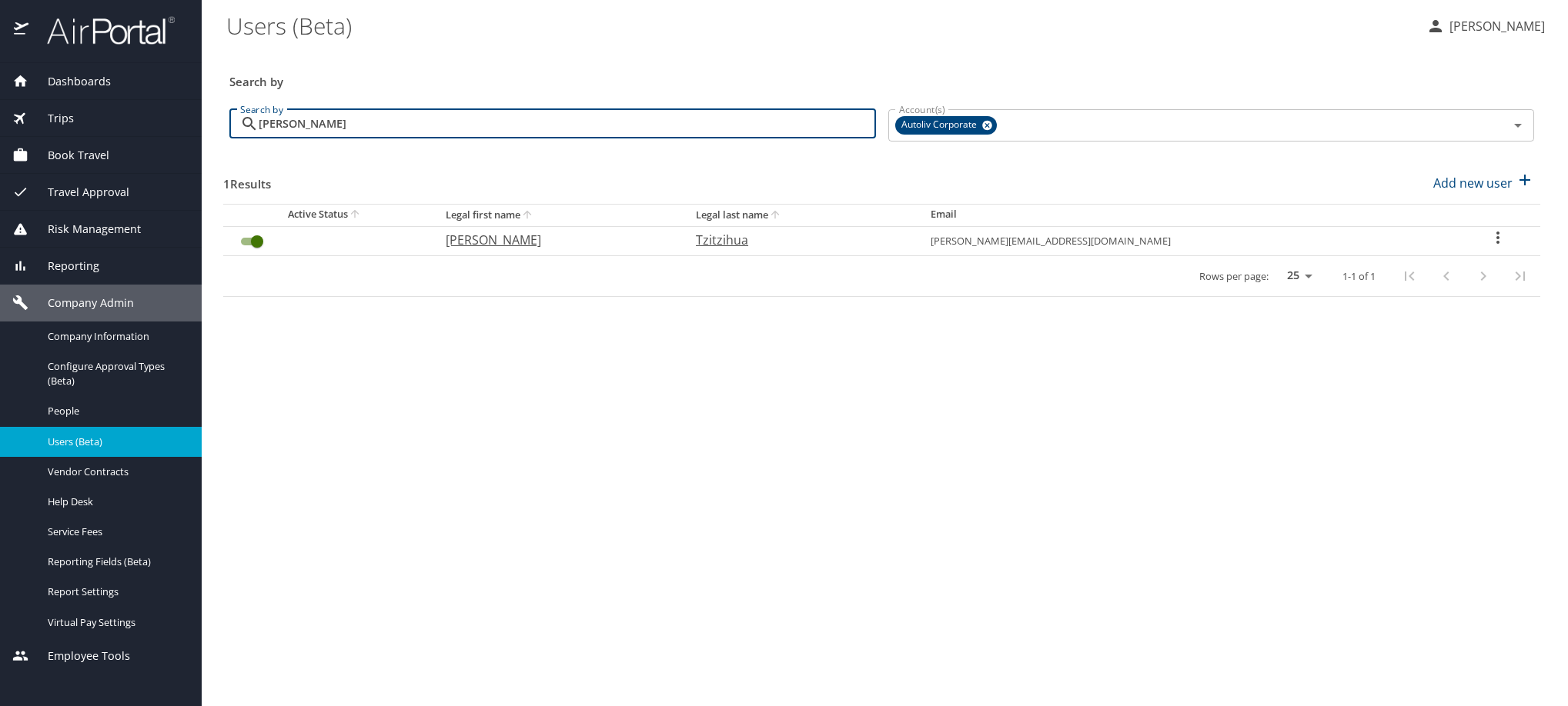
type input "[PERSON_NAME]"
click at [1508, 251] on div "User Search Table" at bounding box center [1497, 239] width 60 height 22
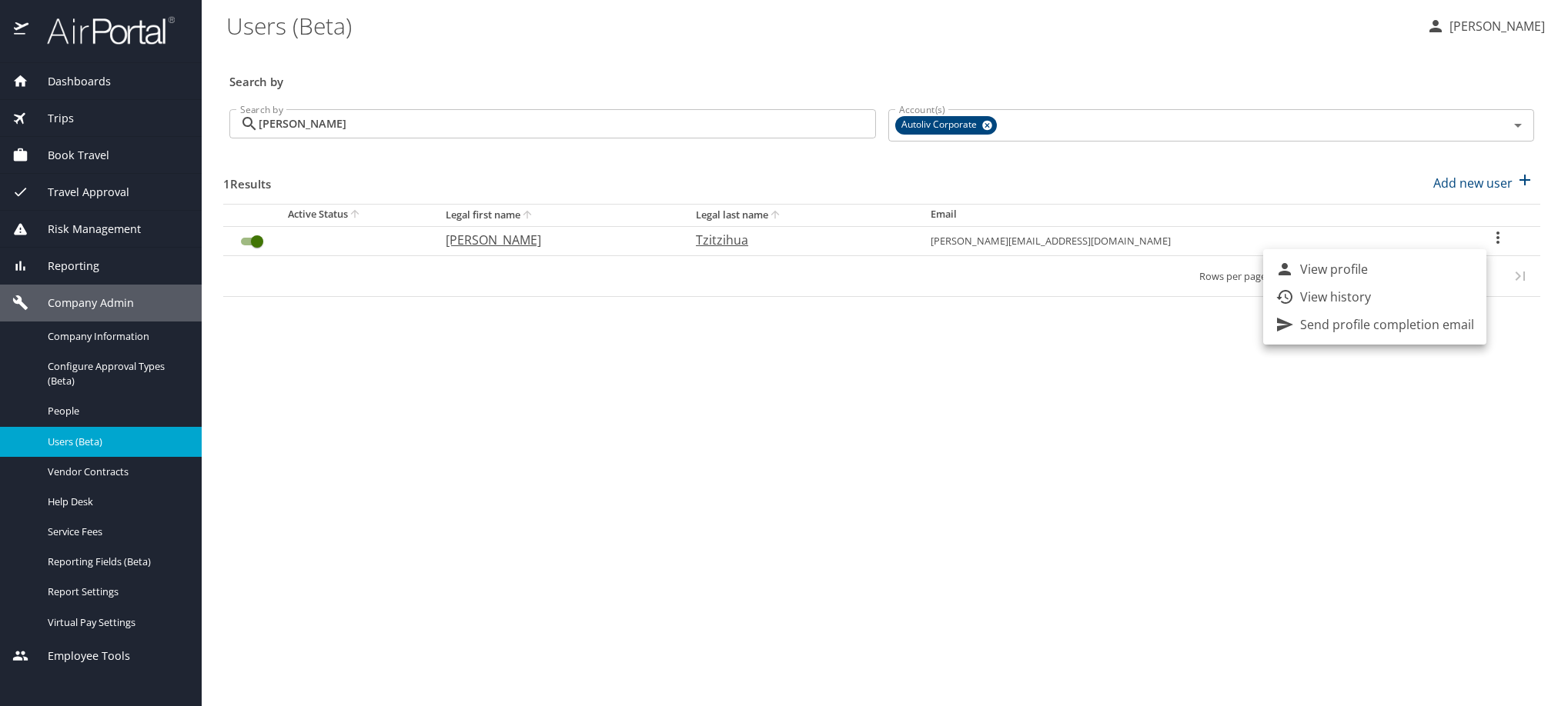
click at [1441, 271] on li "View profile" at bounding box center [1375, 269] width 224 height 27
select select "US"
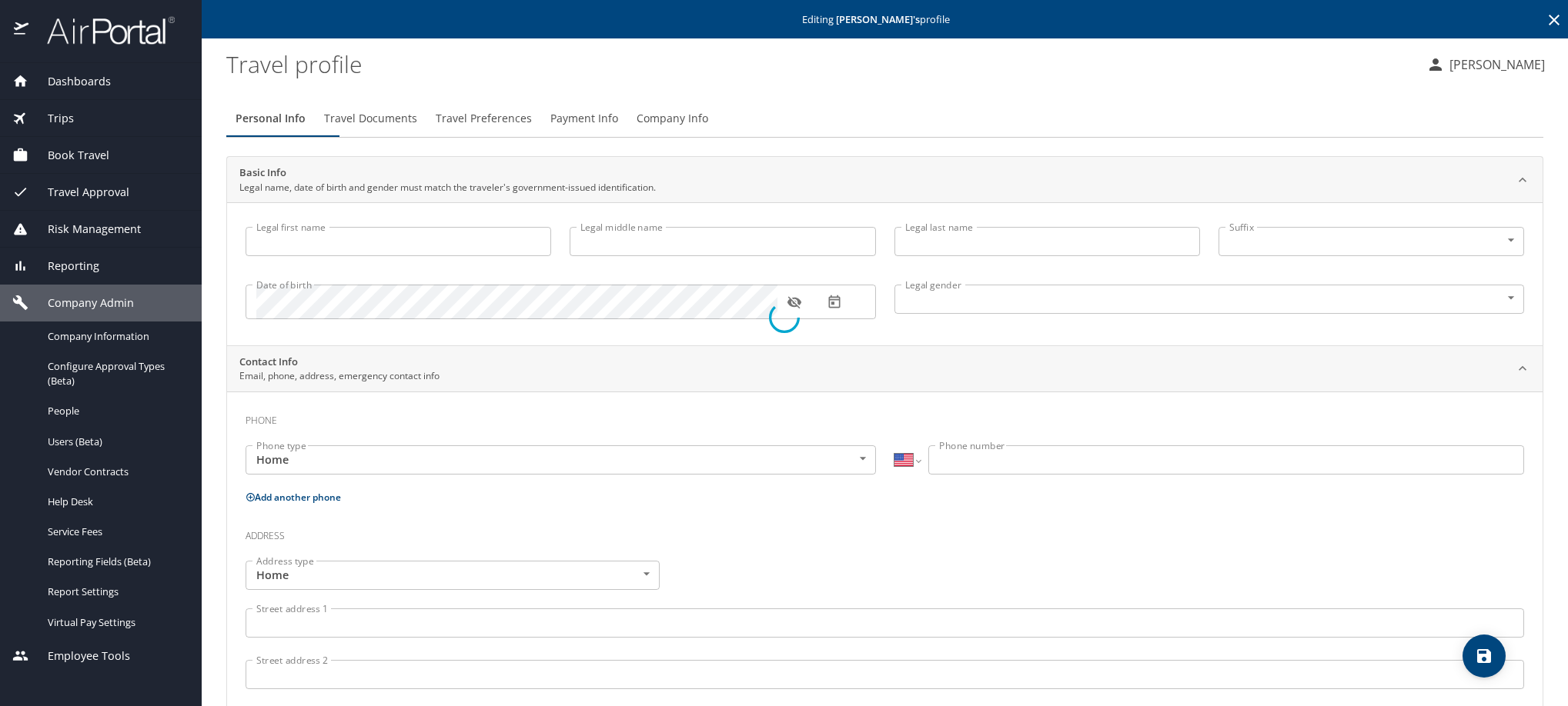
type input "[PERSON_NAME]"
type input "Tzitzihua"
type input "[DEMOGRAPHIC_DATA]"
select select "MX"
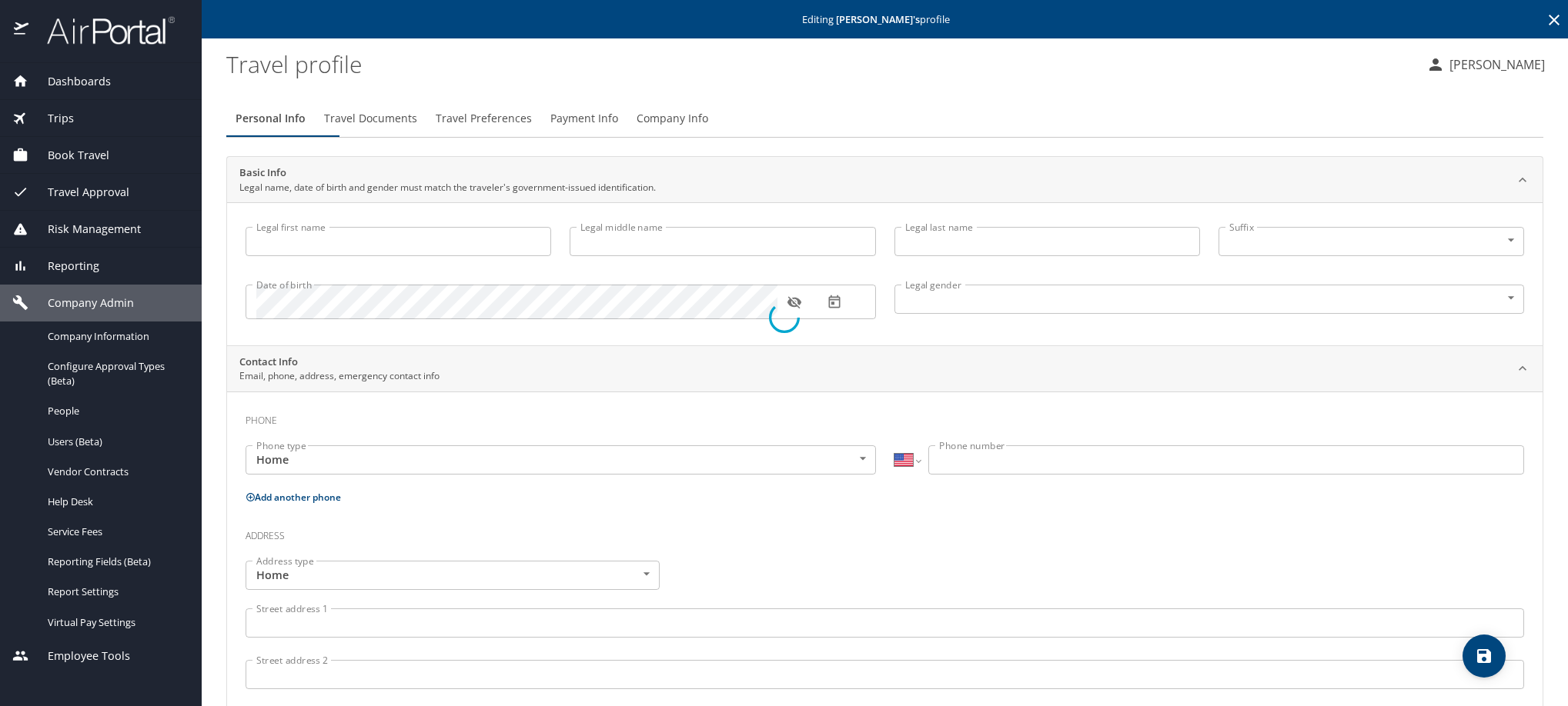
select select "MX"
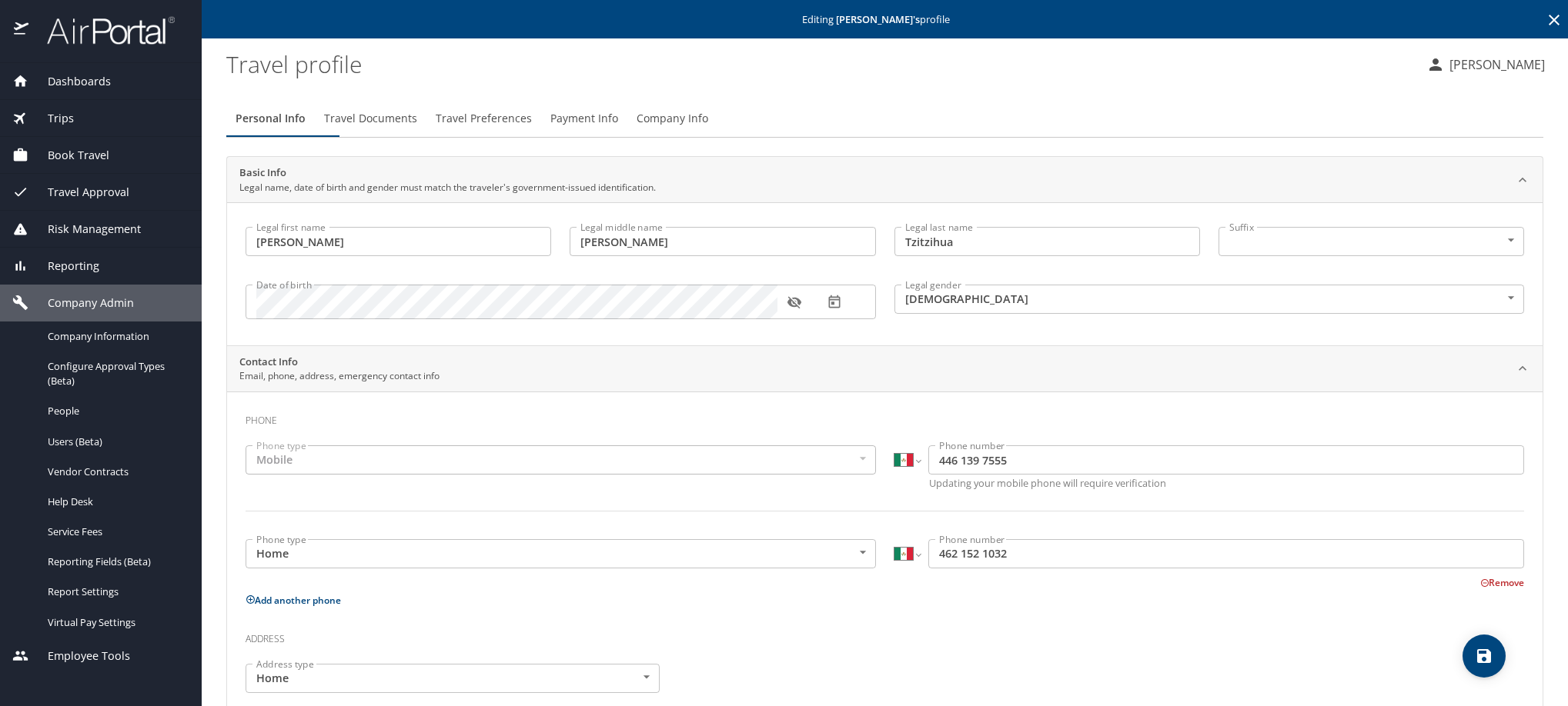
click at [618, 127] on span "Payment Info" at bounding box center [584, 118] width 68 height 19
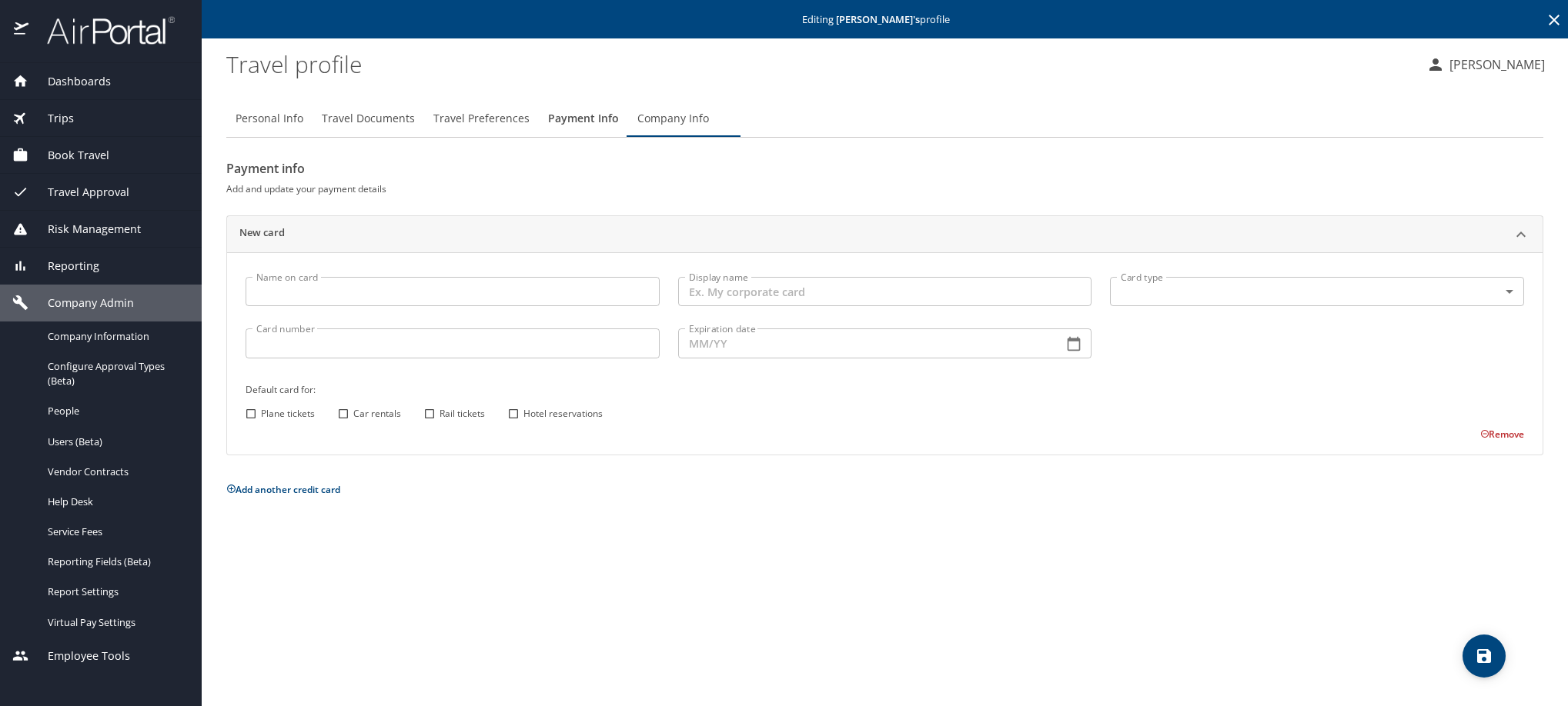
click at [1548, 21] on icon at bounding box center [1553, 20] width 11 height 11
